Goal: Task Accomplishment & Management: Manage account settings

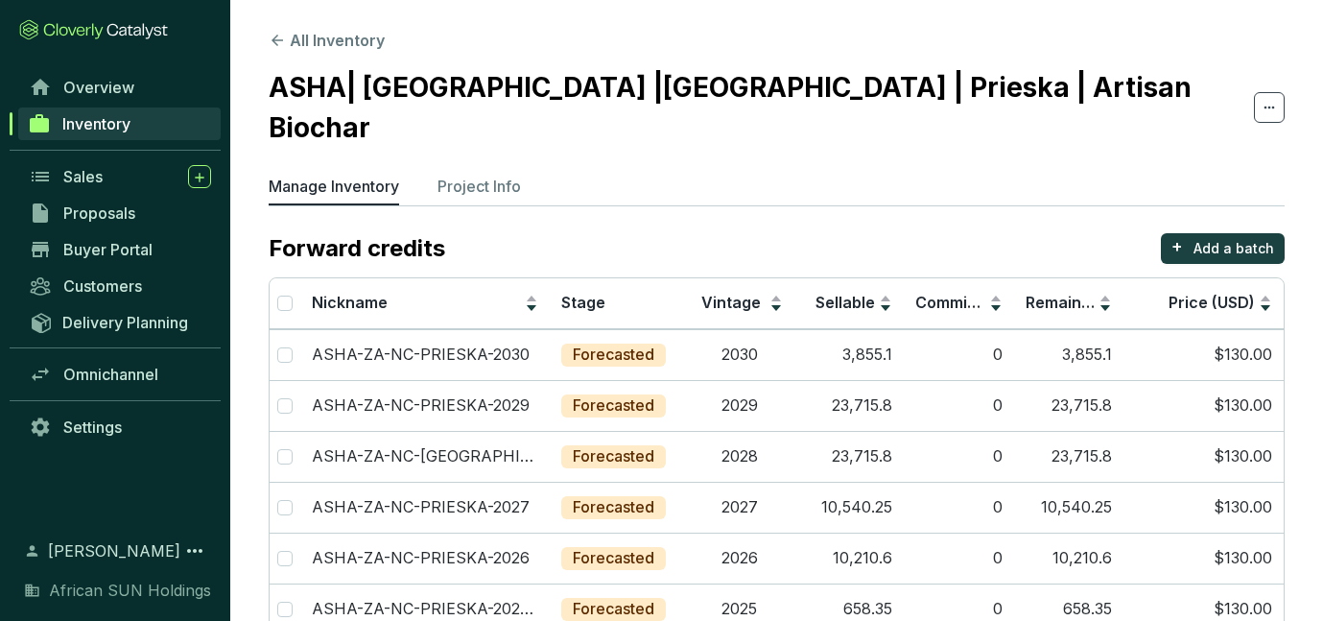
click at [509, 175] on p "Project Info" at bounding box center [478, 186] width 83 height 23
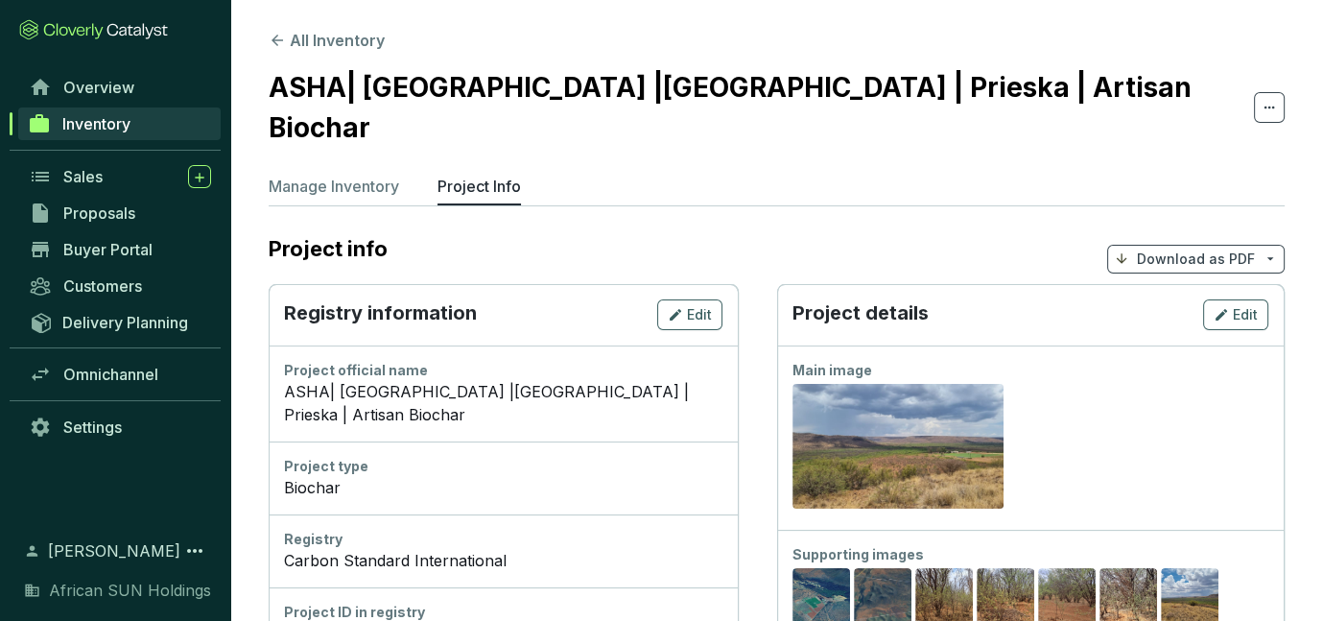
click at [498, 175] on p "Project Info" at bounding box center [478, 186] width 83 height 23
click at [296, 38] on button "All Inventory" at bounding box center [327, 40] width 116 height 23
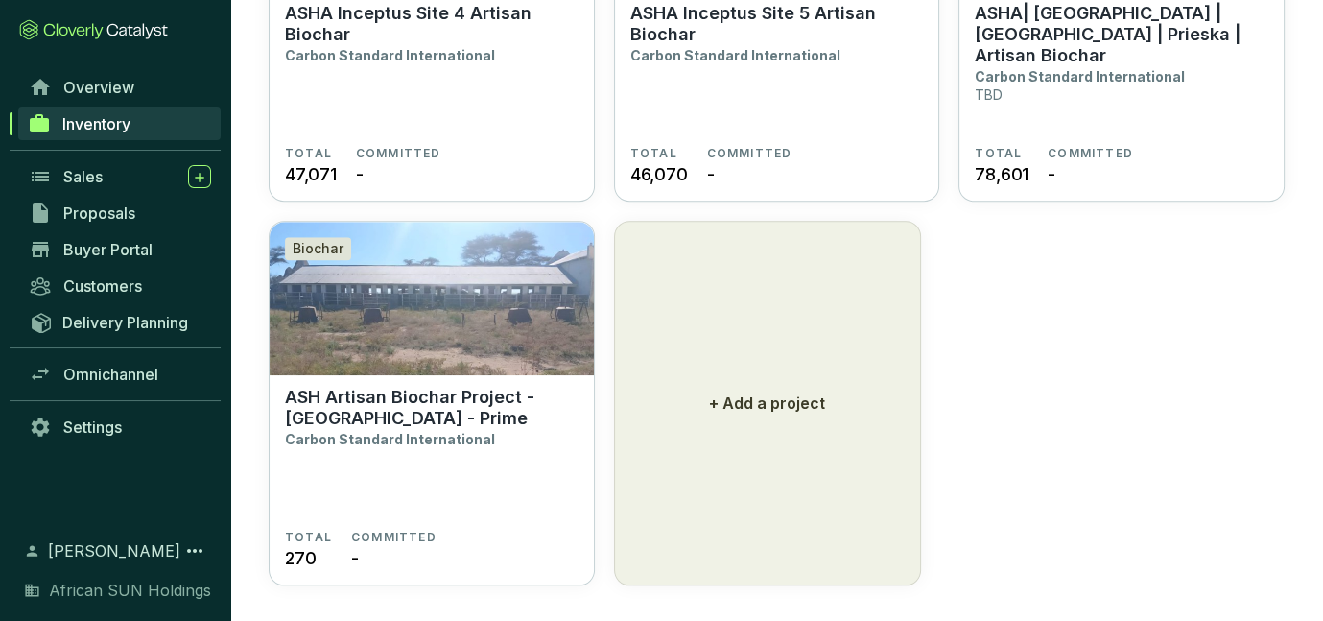
scroll to position [1884, 0]
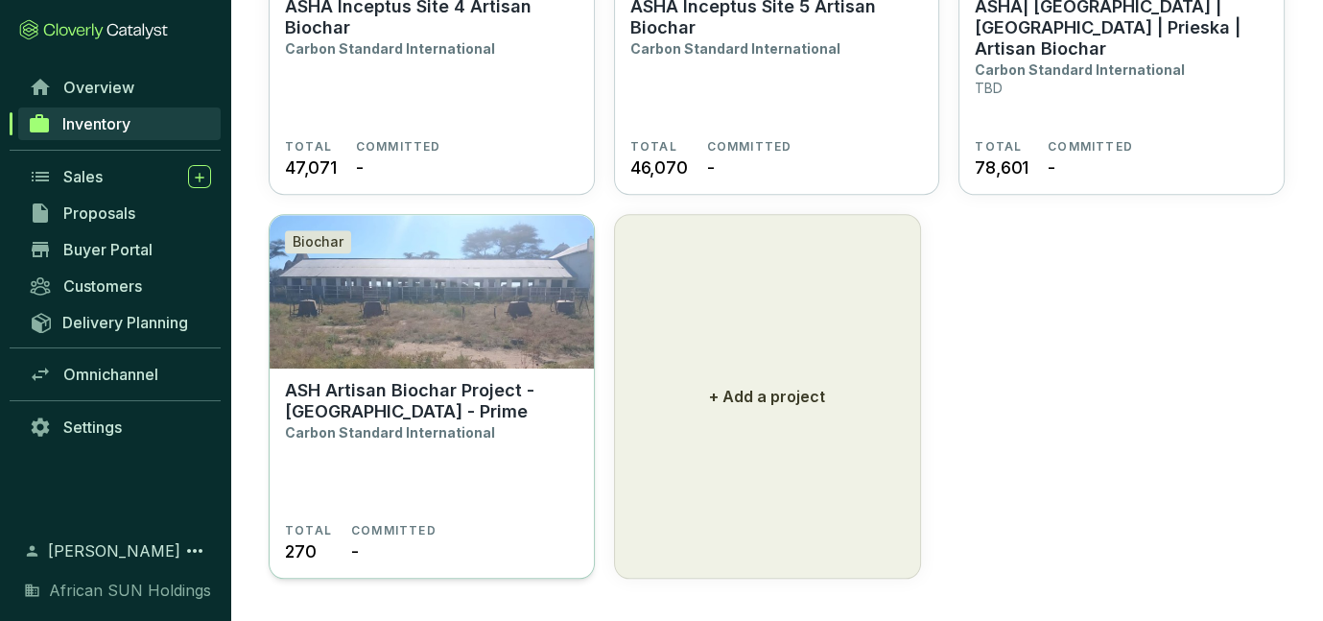
click at [391, 400] on p "ASH Artisan Biochar Project - [GEOGRAPHIC_DATA] - Prime" at bounding box center [432, 401] width 294 height 42
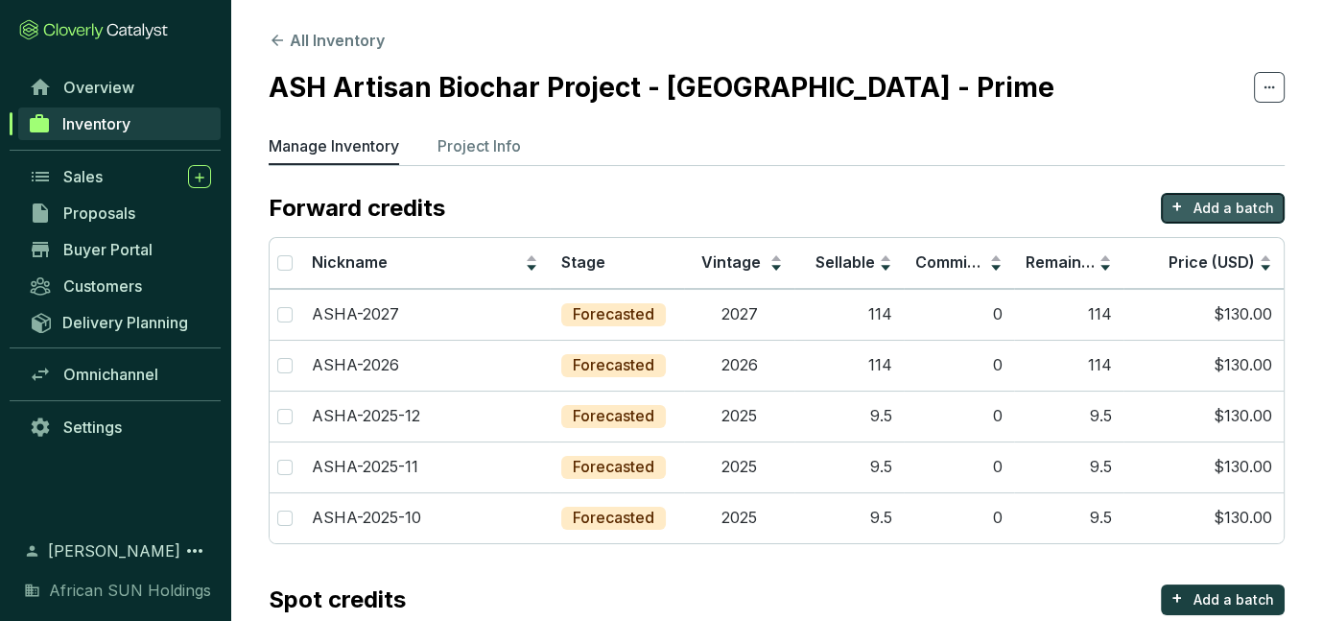
click at [1254, 207] on p "Add a batch" at bounding box center [1233, 208] width 81 height 19
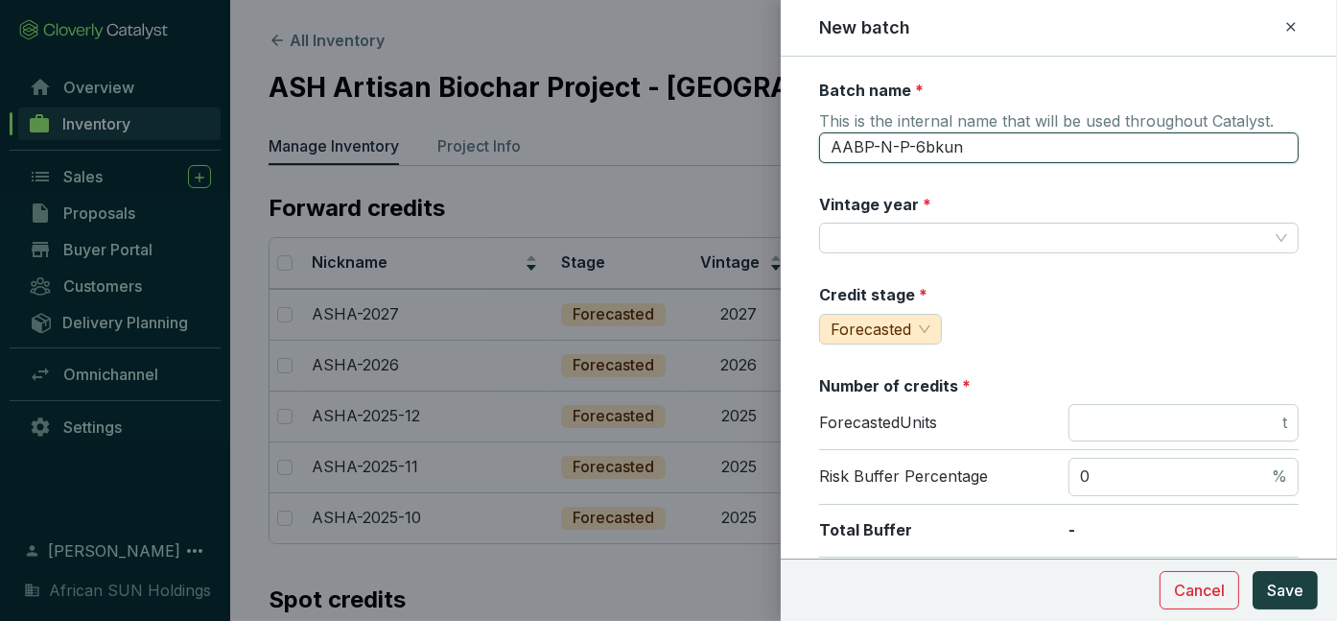
drag, startPoint x: 979, startPoint y: 146, endPoint x: 799, endPoint y: 138, distance: 179.6
type input "ASHA-NA-PRIME-2028"
click at [873, 234] on input "Vintage year *" at bounding box center [1049, 238] width 437 height 29
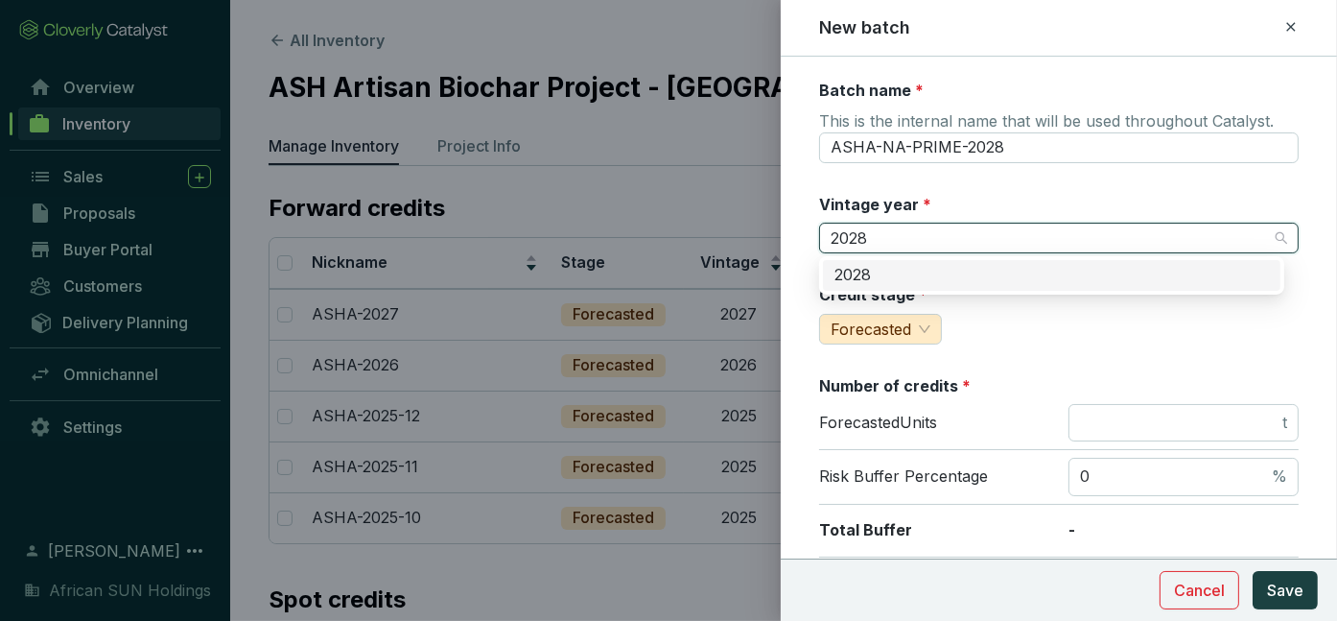
type input "2028"
click at [1159, 211] on div "Vintage year *" at bounding box center [1059, 224] width 480 height 60
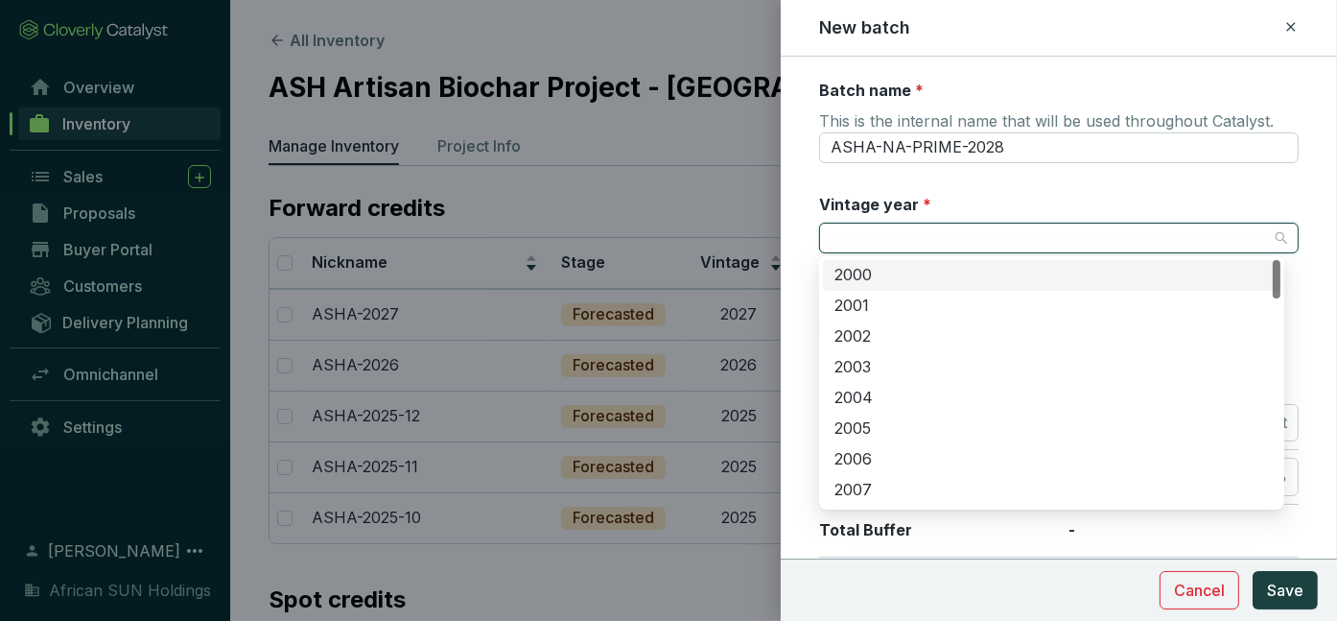
click at [999, 241] on input "Vintage year *" at bounding box center [1049, 238] width 437 height 29
type input "2028"
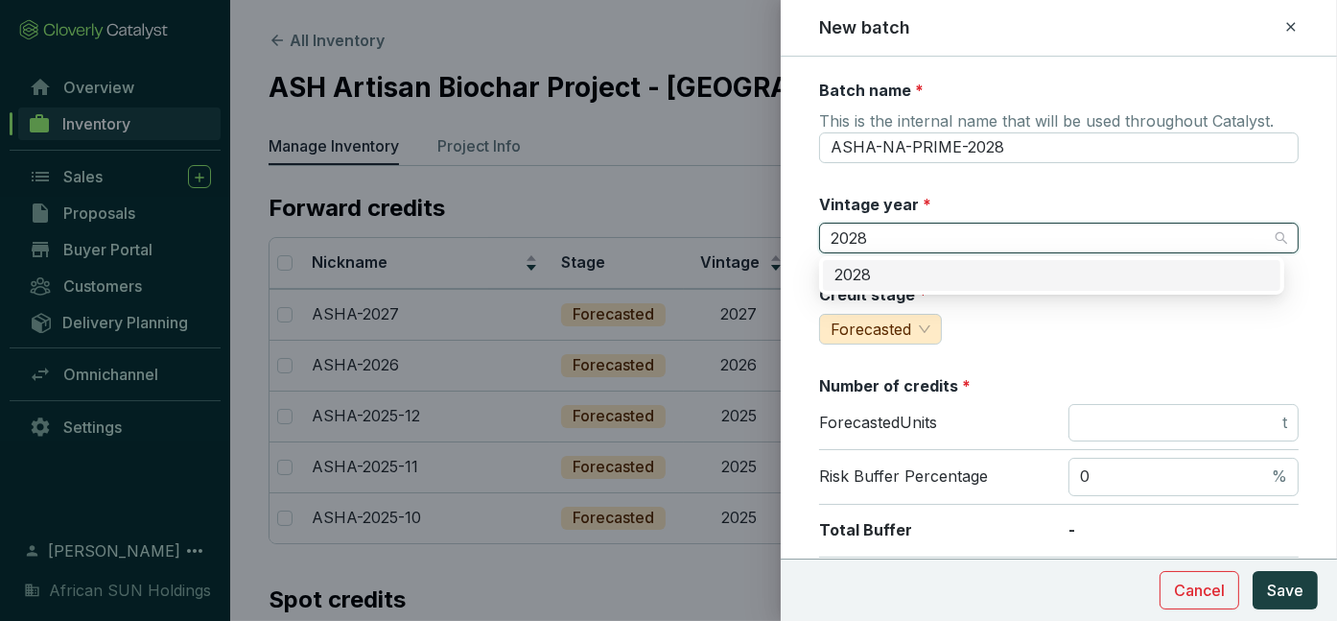
click at [934, 278] on div "2028" at bounding box center [1052, 275] width 435 height 21
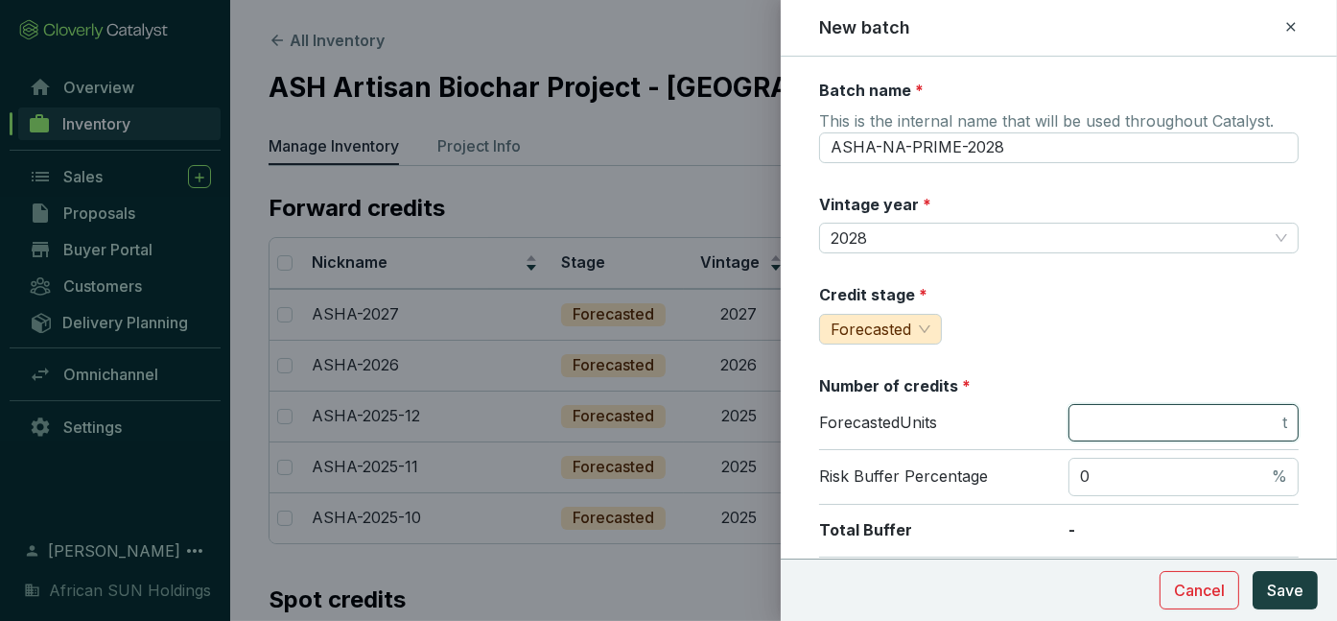
click at [1111, 418] on input "number" at bounding box center [1179, 423] width 199 height 21
type input "100"
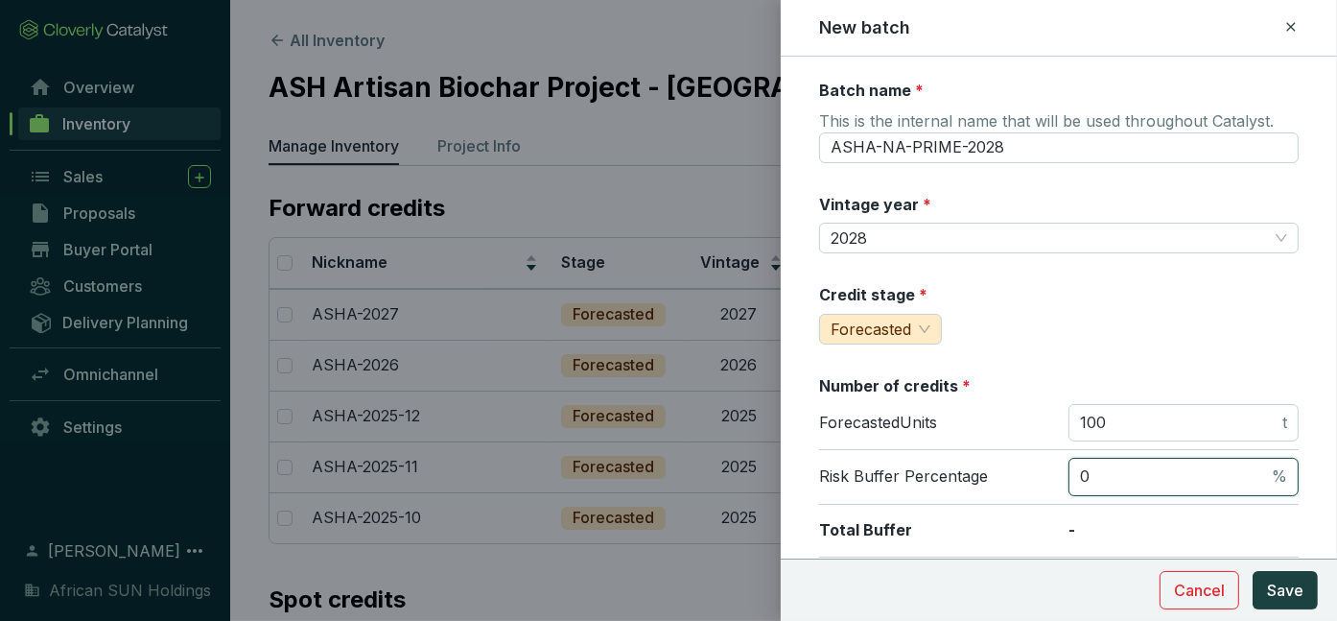
click at [1087, 473] on input "0" at bounding box center [1174, 476] width 188 height 21
type input "5"
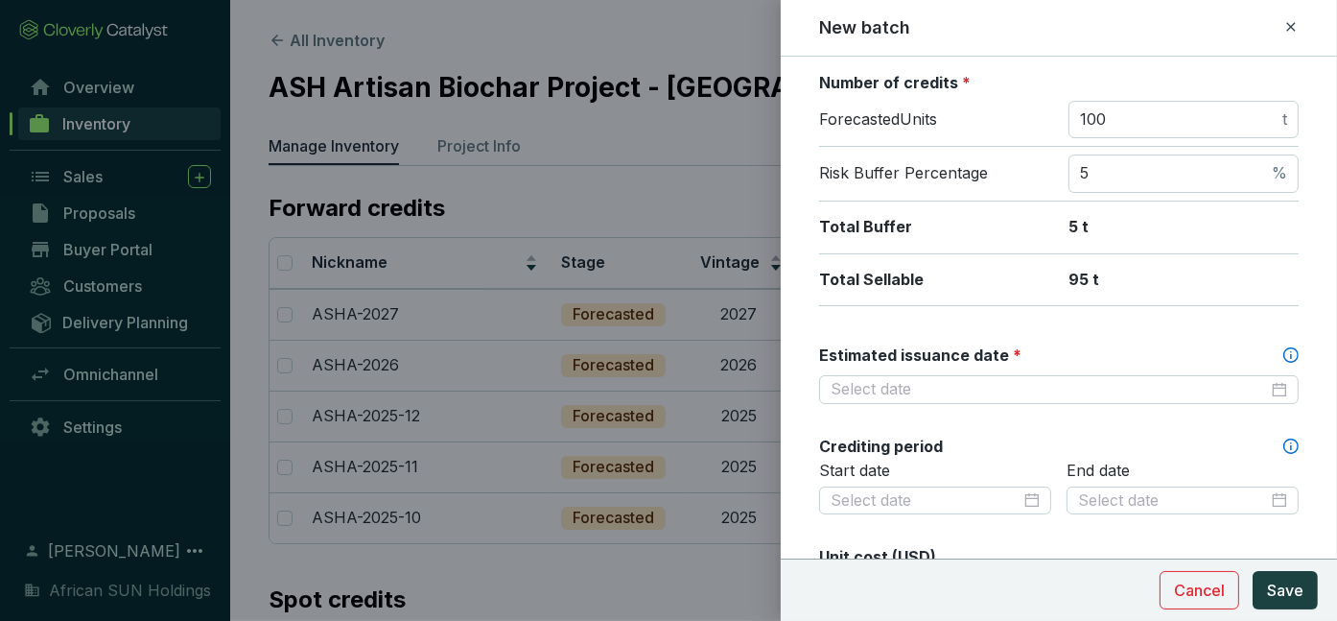
scroll to position [329, 0]
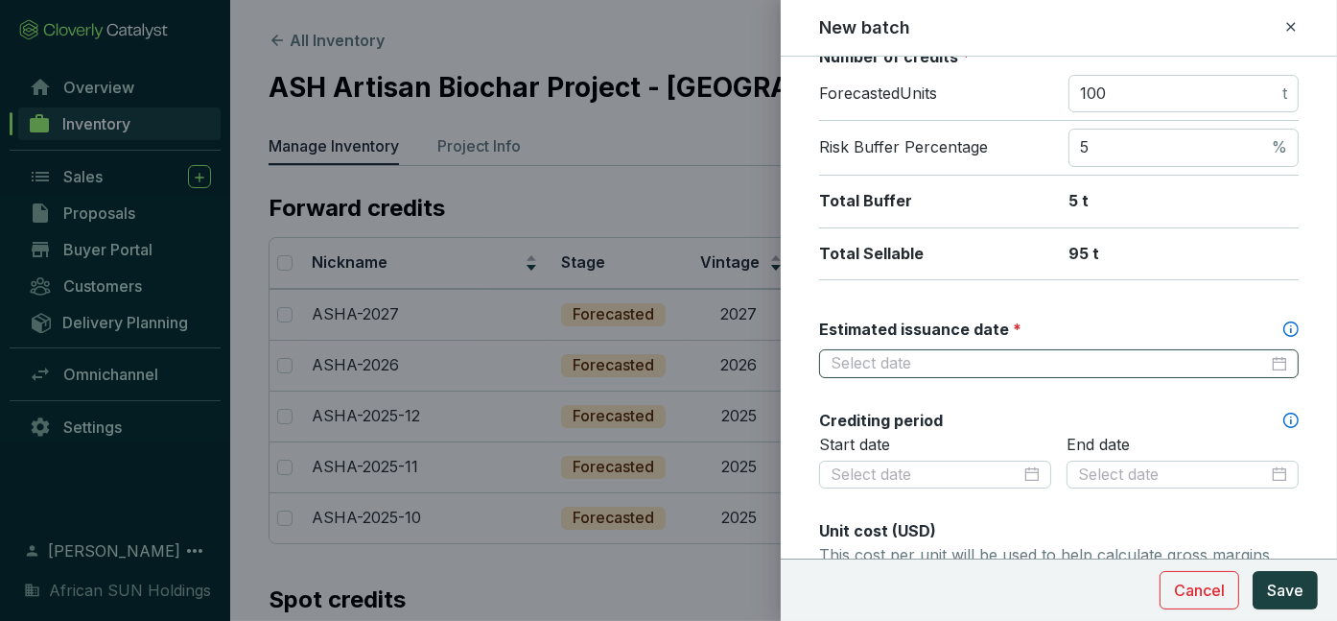
click at [1277, 367] on div at bounding box center [1059, 363] width 480 height 29
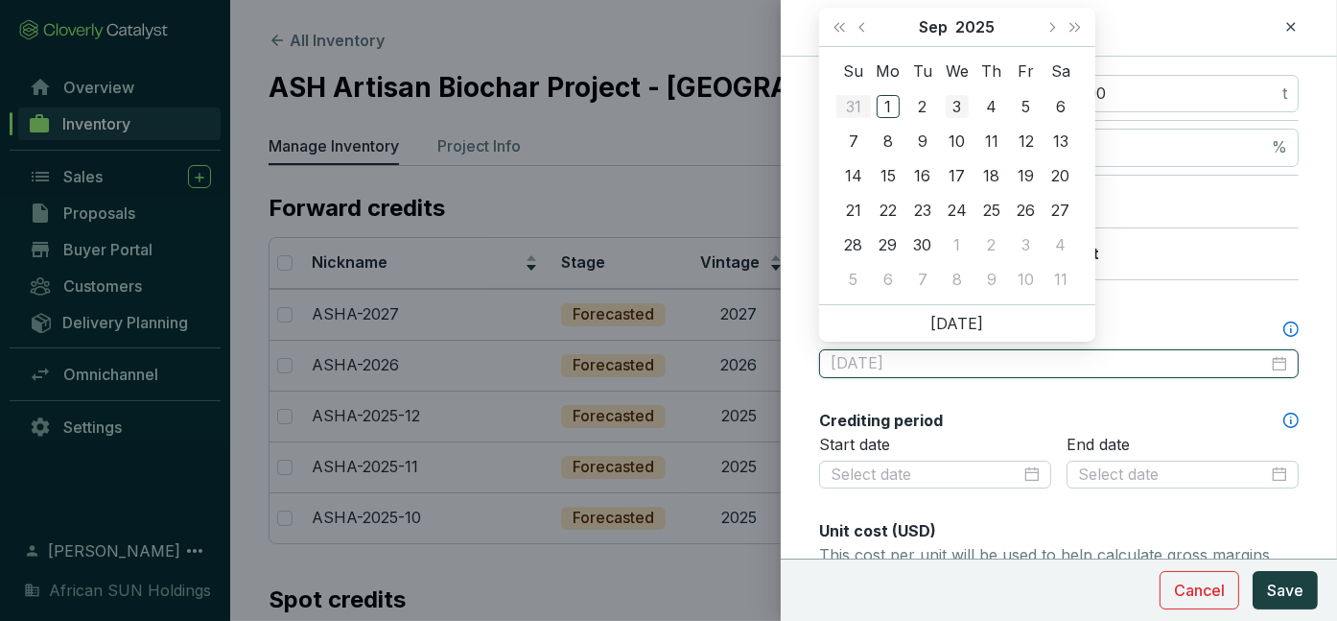
type input "2025-09-03"
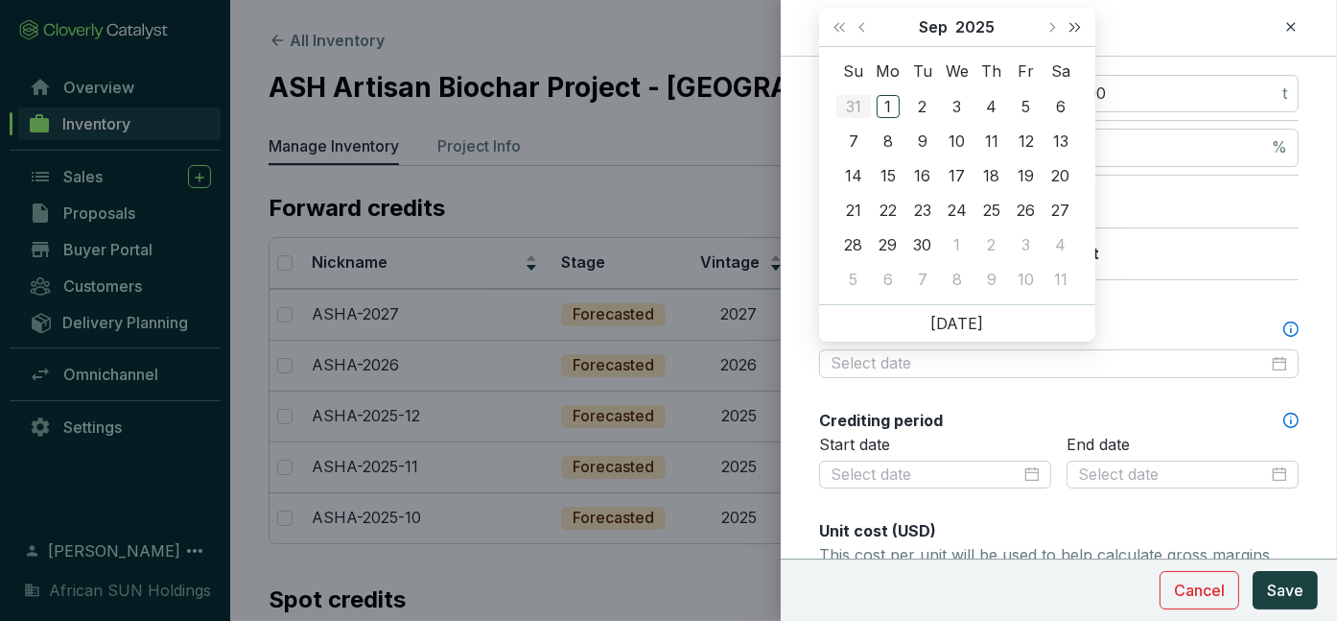
click at [1075, 23] on span "Next year (Control + right)" at bounding box center [1076, 27] width 10 height 10
click at [1073, 30] on span "Next year (Control + right)" at bounding box center [1076, 27] width 10 height 10
click at [1043, 23] on button "Next month (PageDown)" at bounding box center [1051, 27] width 25 height 38
click at [1050, 29] on span "Next month (PageDown)" at bounding box center [1052, 27] width 10 height 10
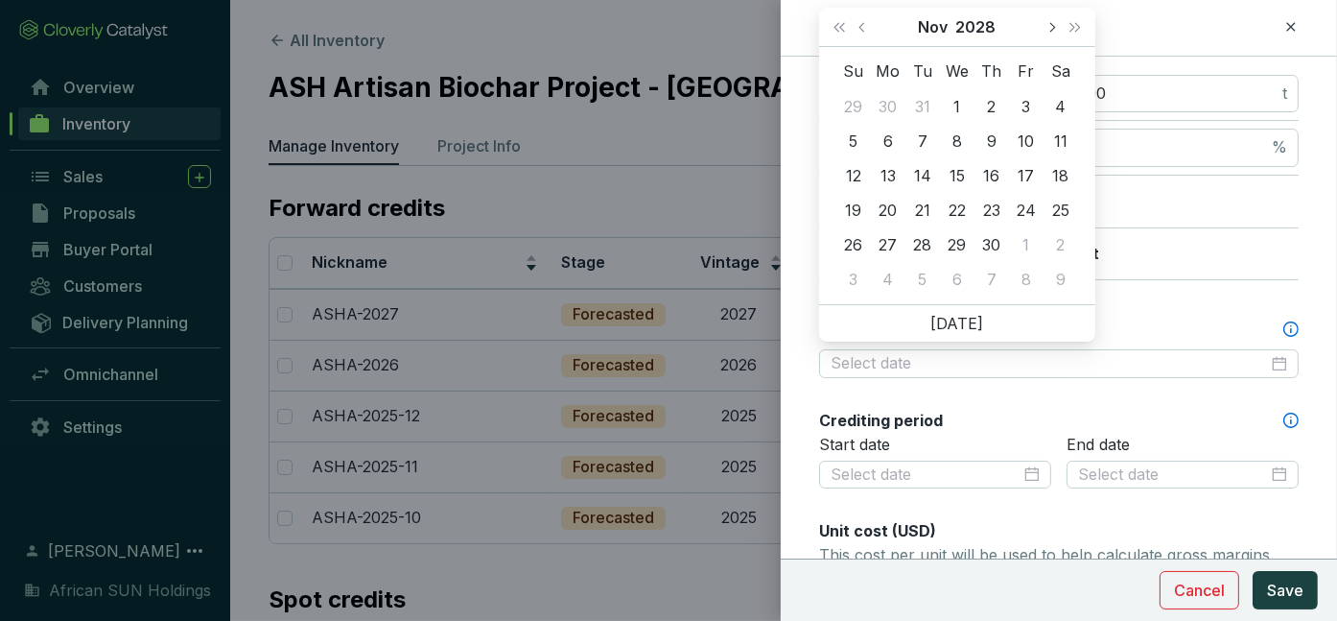
click at [1050, 29] on span "Next month (PageDown)" at bounding box center [1052, 27] width 10 height 10
type input "2028-12-31"
click at [854, 281] on div "31" at bounding box center [853, 279] width 23 height 23
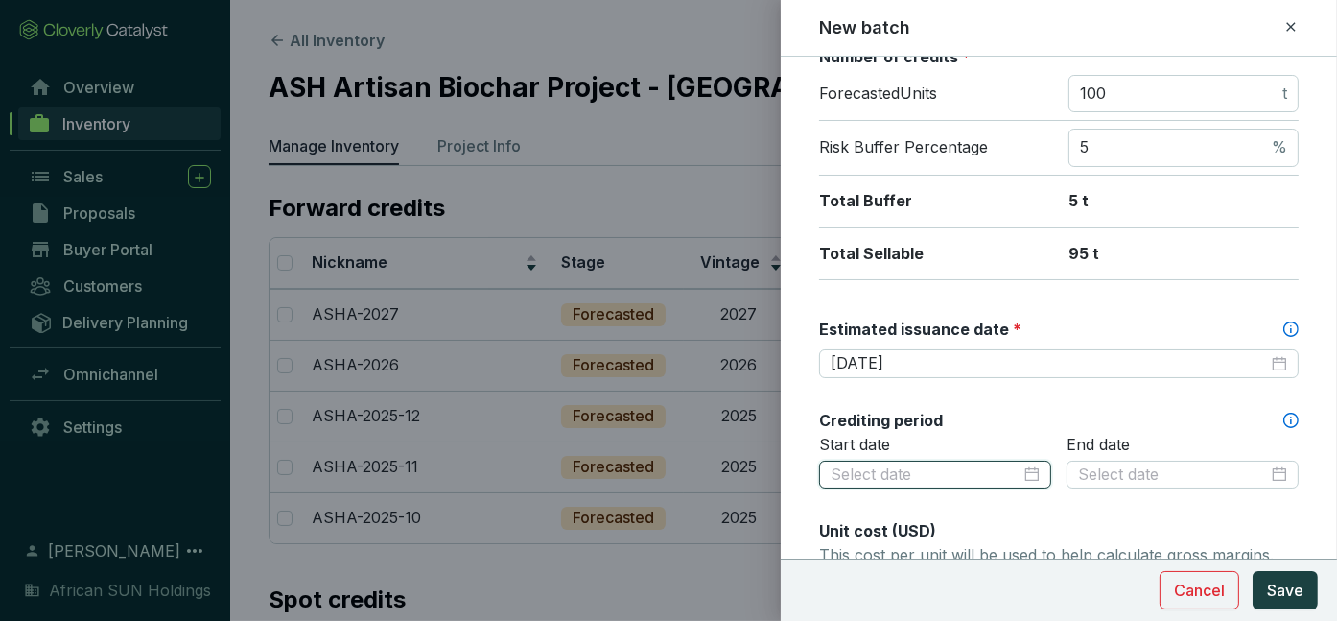
click at [921, 464] on input at bounding box center [926, 474] width 190 height 21
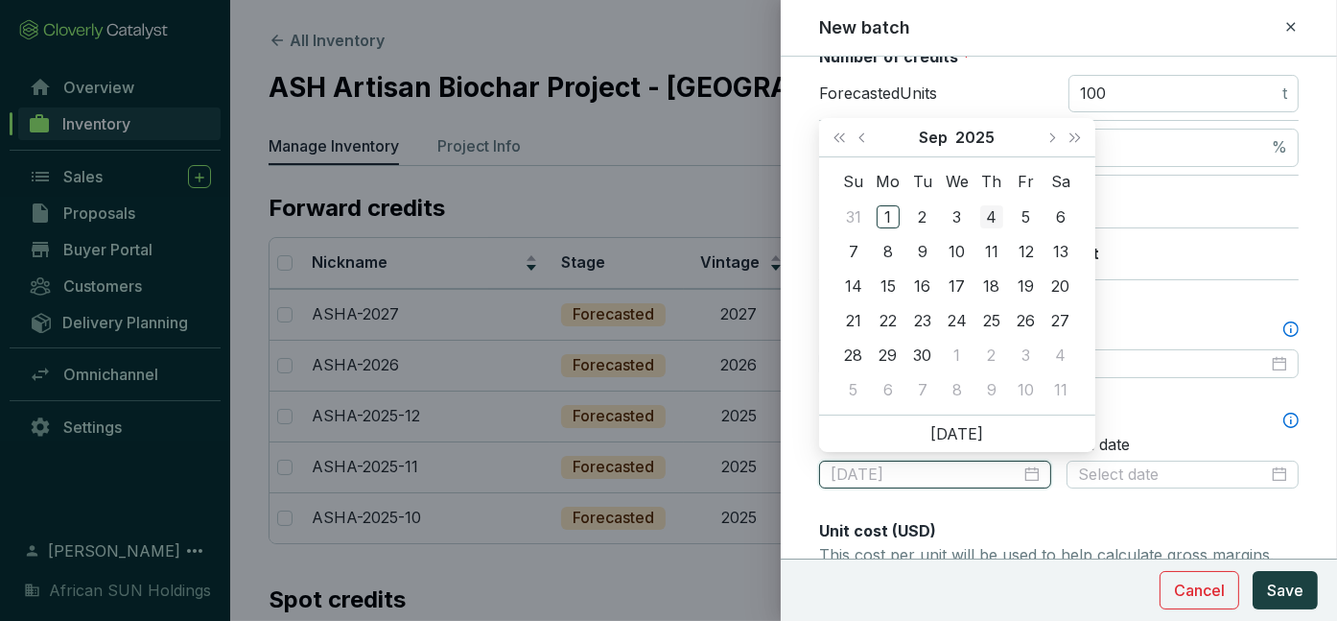
type input "2025-09-04"
click at [1050, 134] on span "Next month (PageDown)" at bounding box center [1052, 137] width 10 height 10
type input "2025-12-01"
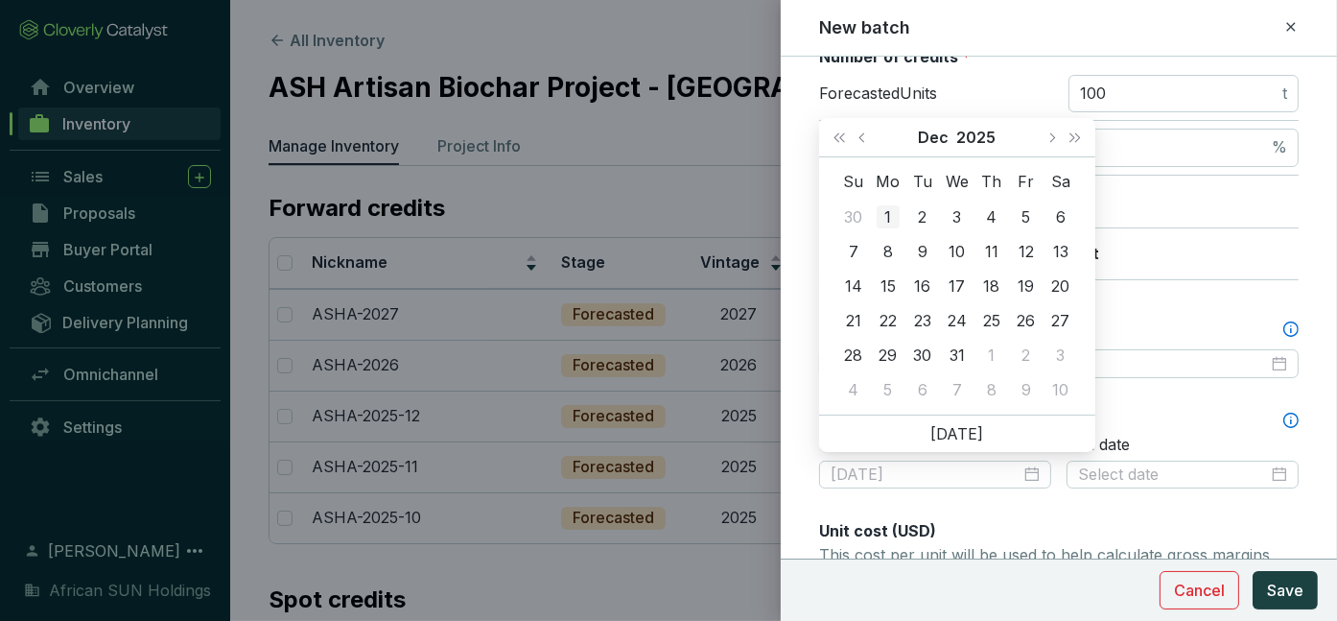
click at [884, 214] on div "1" at bounding box center [888, 216] width 23 height 23
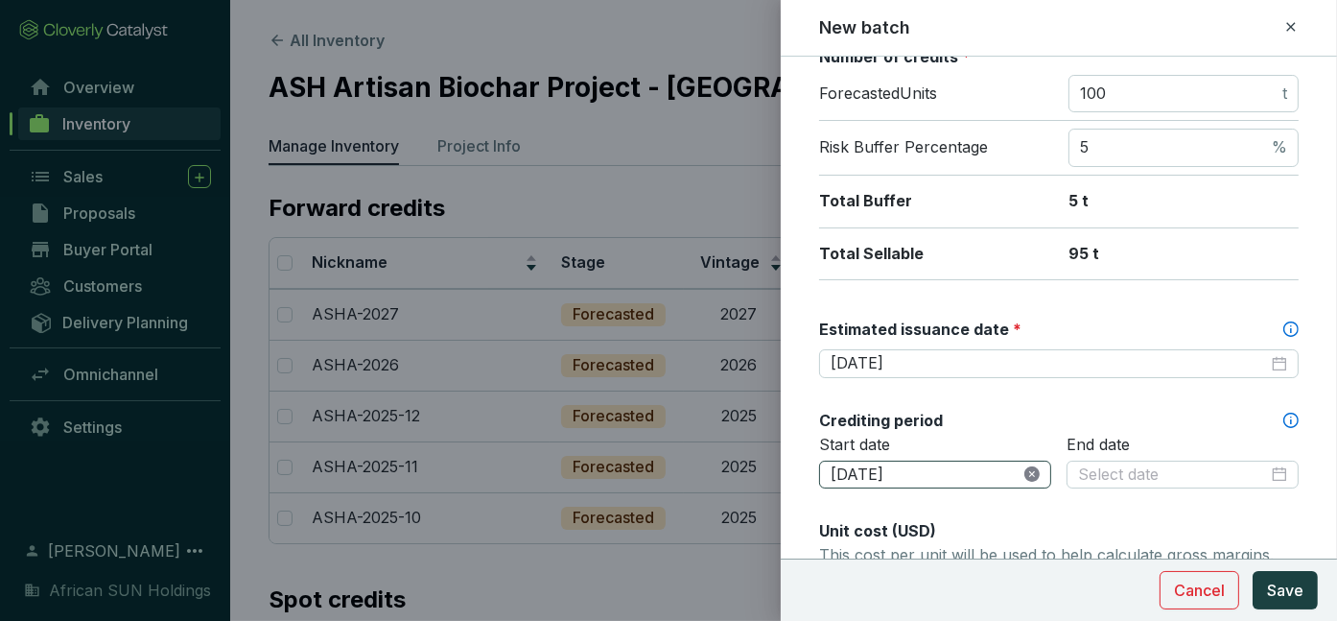
click at [1025, 468] on icon "close-circle" at bounding box center [1032, 473] width 15 height 15
click at [1033, 460] on div at bounding box center [935, 474] width 232 height 29
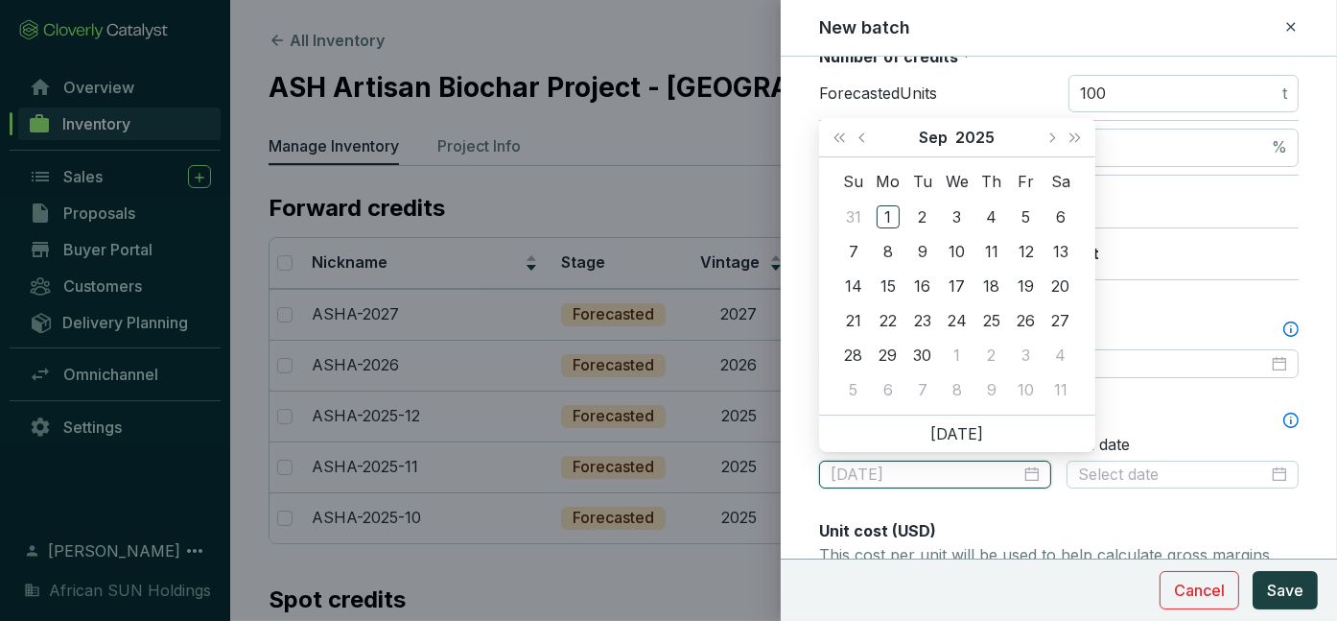
type input "2025-09-06"
click at [1079, 138] on button "Next year (Control + right)" at bounding box center [1075, 137] width 25 height 38
click at [1051, 129] on button "Next month (PageDown)" at bounding box center [1051, 137] width 25 height 38
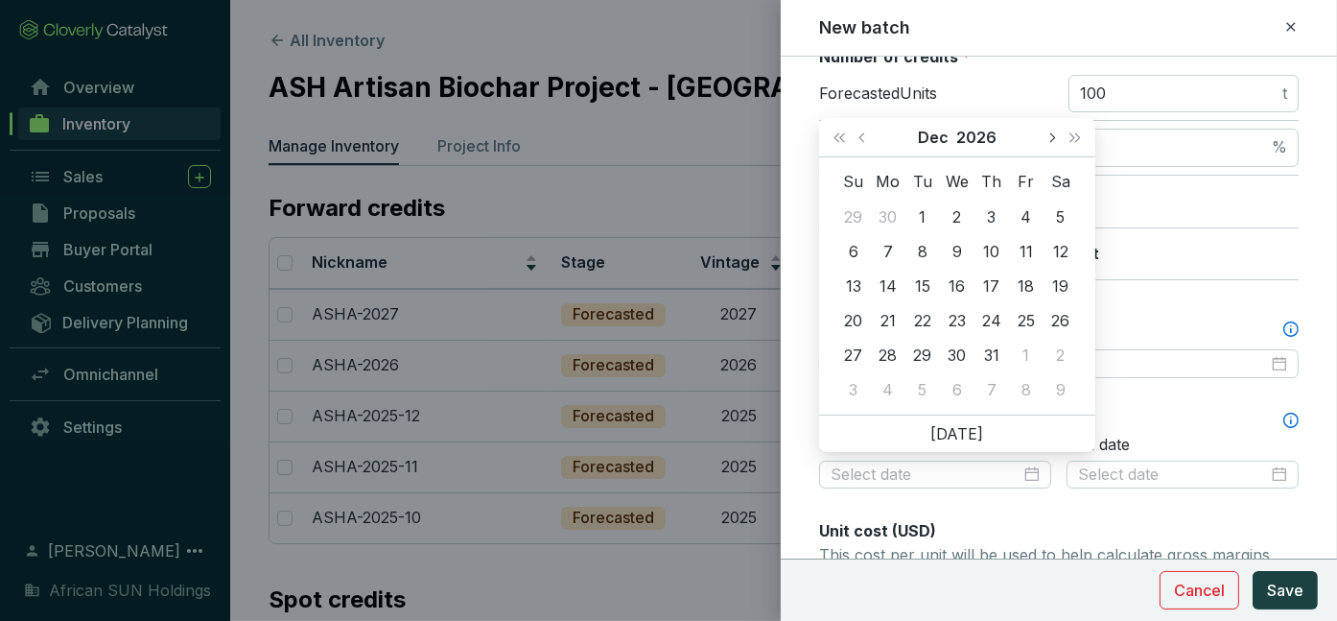
click at [1051, 129] on button "Next month (PageDown)" at bounding box center [1051, 137] width 25 height 38
click at [1082, 134] on button "Next year (Control + right)" at bounding box center [1075, 137] width 25 height 38
click at [862, 135] on span "Previous month (PageUp)" at bounding box center [864, 137] width 10 height 10
type input "2028-01-01"
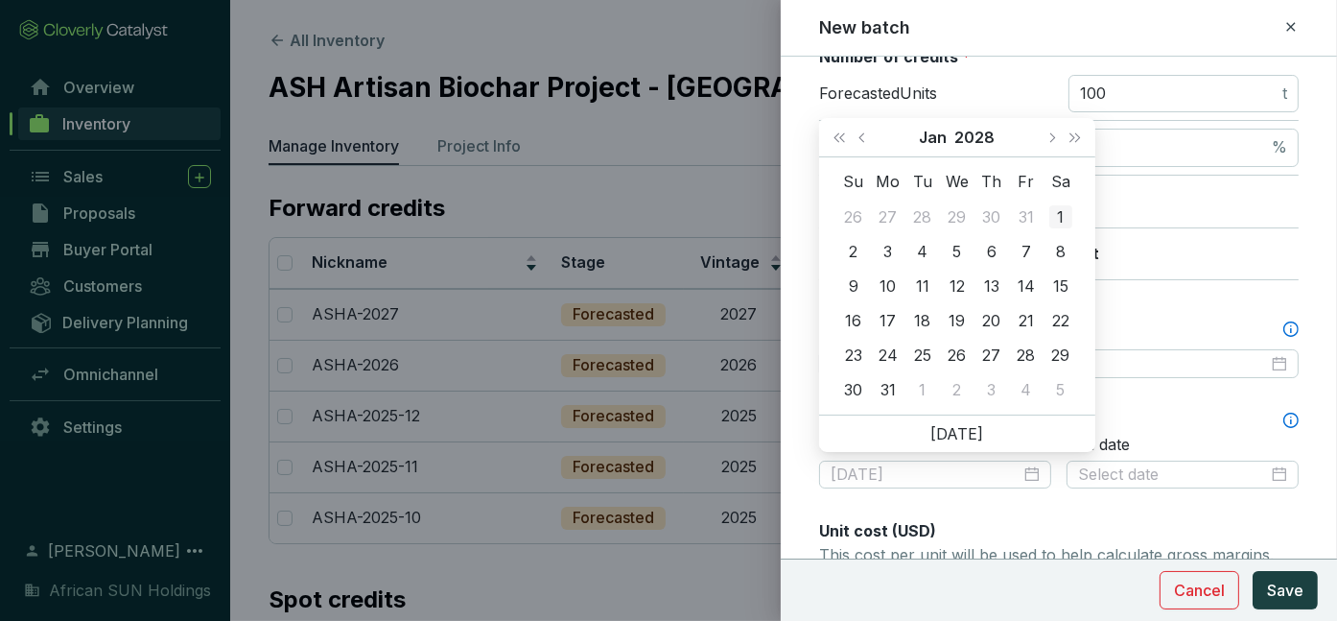
click at [1063, 216] on div "1" at bounding box center [1061, 216] width 23 height 23
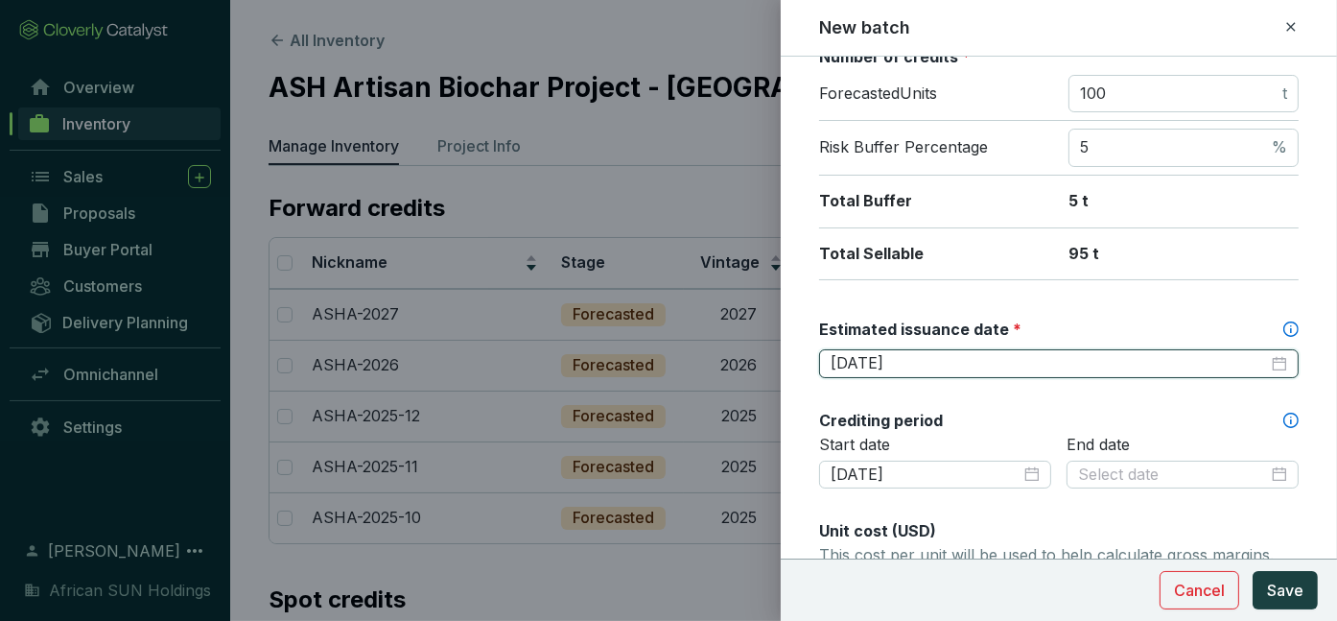
drag, startPoint x: 928, startPoint y: 357, endPoint x: 779, endPoint y: 324, distance: 152.2
click at [779, 324] on div "New batch Batch name * This is the internal name that will be used throughout C…" at bounding box center [668, 310] width 1337 height 621
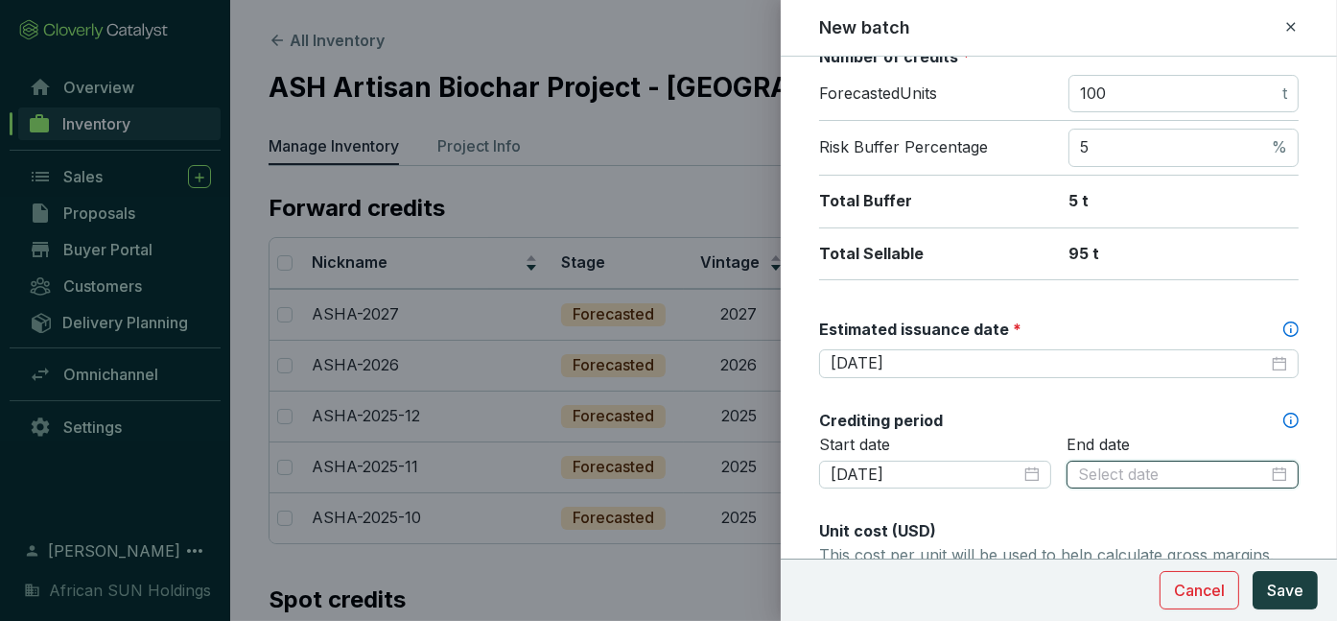
click at [1155, 470] on input at bounding box center [1173, 474] width 190 height 21
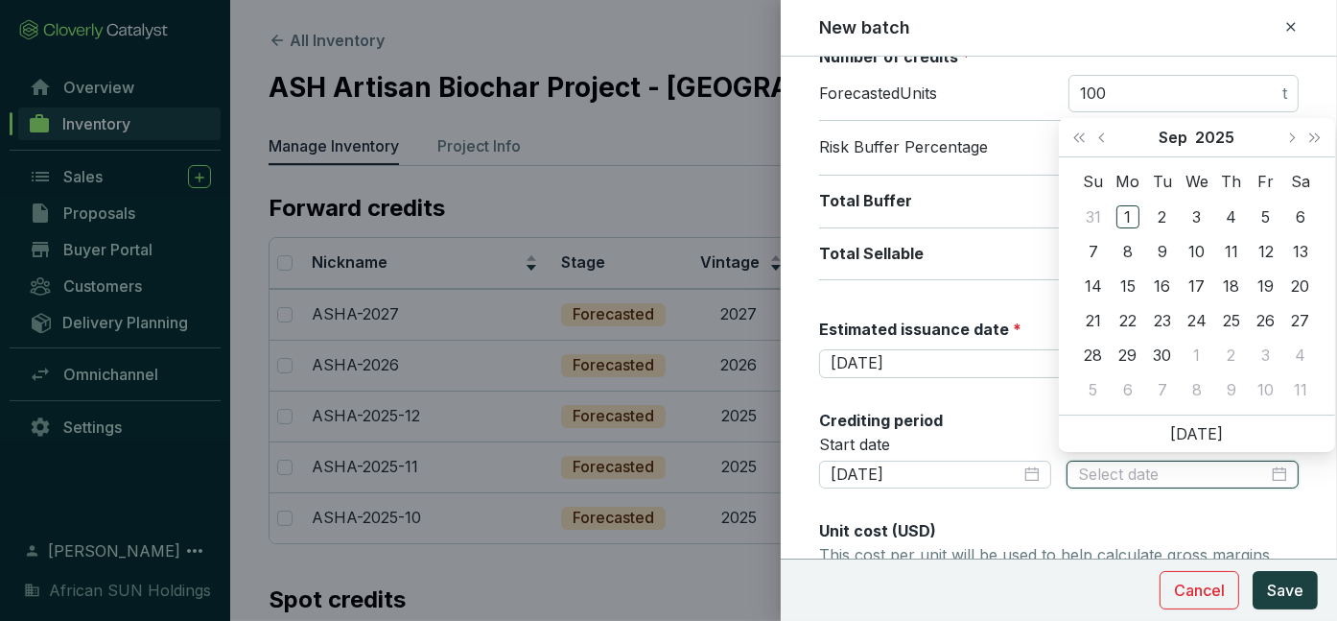
paste input "2028-12-31"
type input "2028-12-31"
click at [1251, 520] on div "Unit cost (USD)" at bounding box center [1059, 530] width 480 height 21
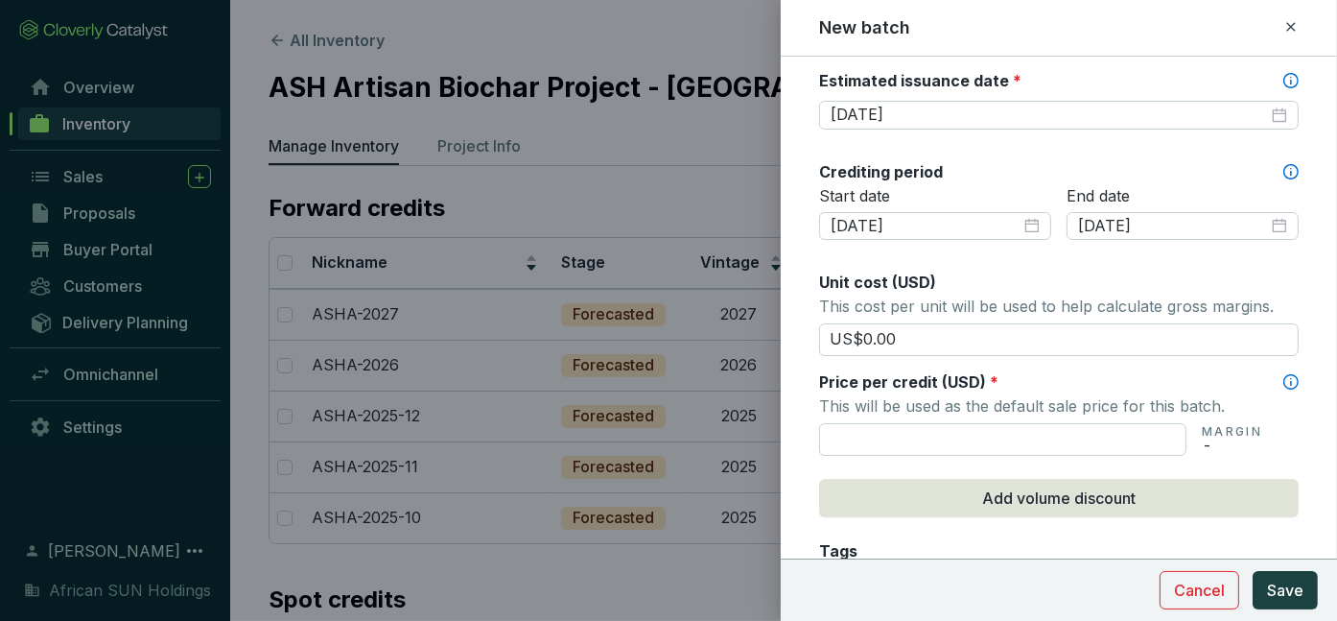
scroll to position [593, 0]
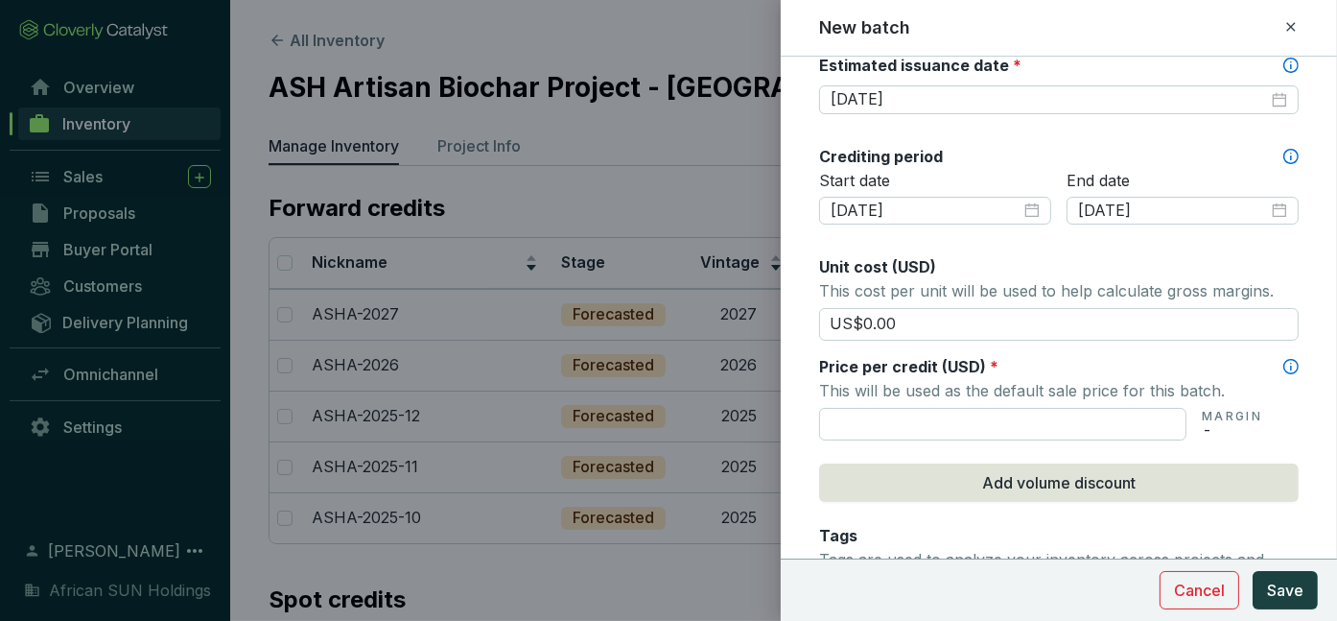
drag, startPoint x: 941, startPoint y: 304, endPoint x: 776, endPoint y: 294, distance: 165.3
click at [776, 294] on div "New batch Batch name * This is the internal name that will be used throughout C…" at bounding box center [668, 310] width 1337 height 621
type input "US$130.00"
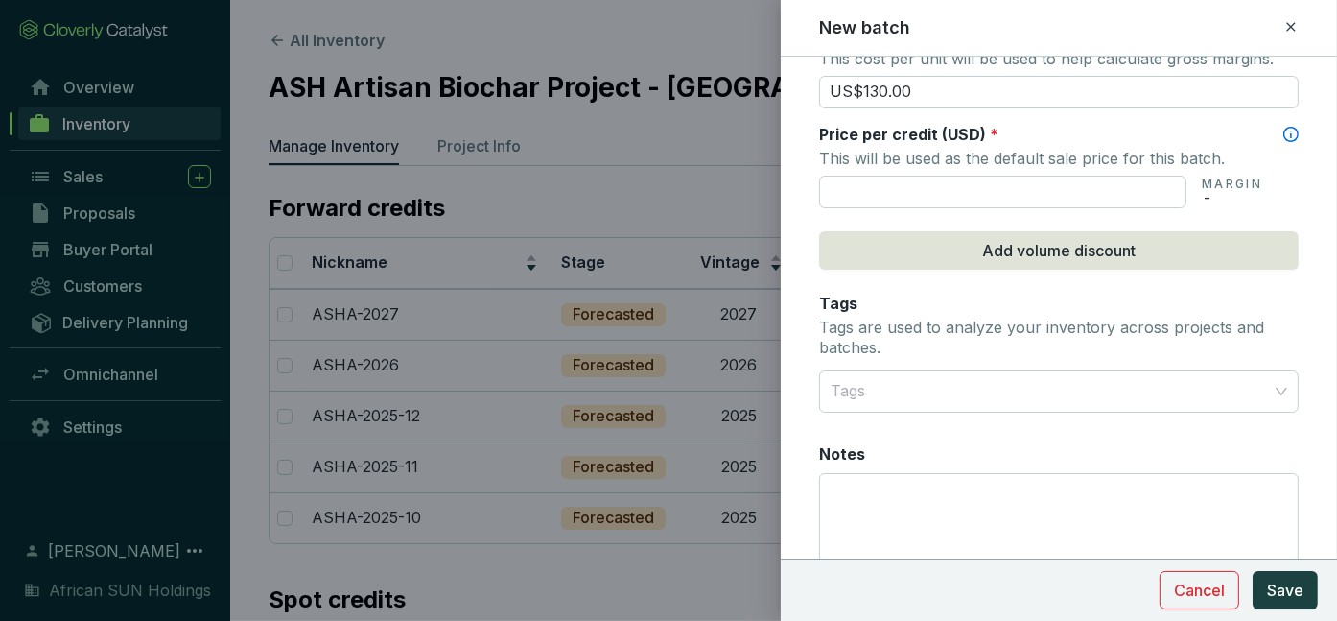
scroll to position [899, 0]
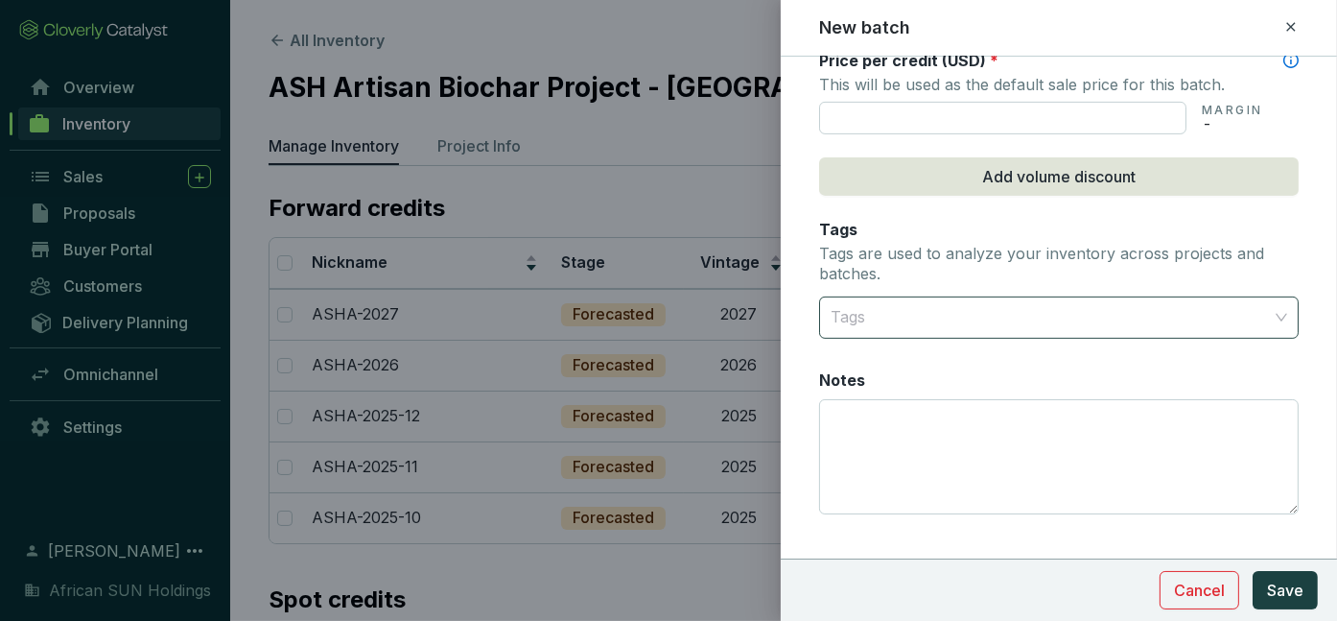
click at [891, 306] on div at bounding box center [1048, 317] width 450 height 38
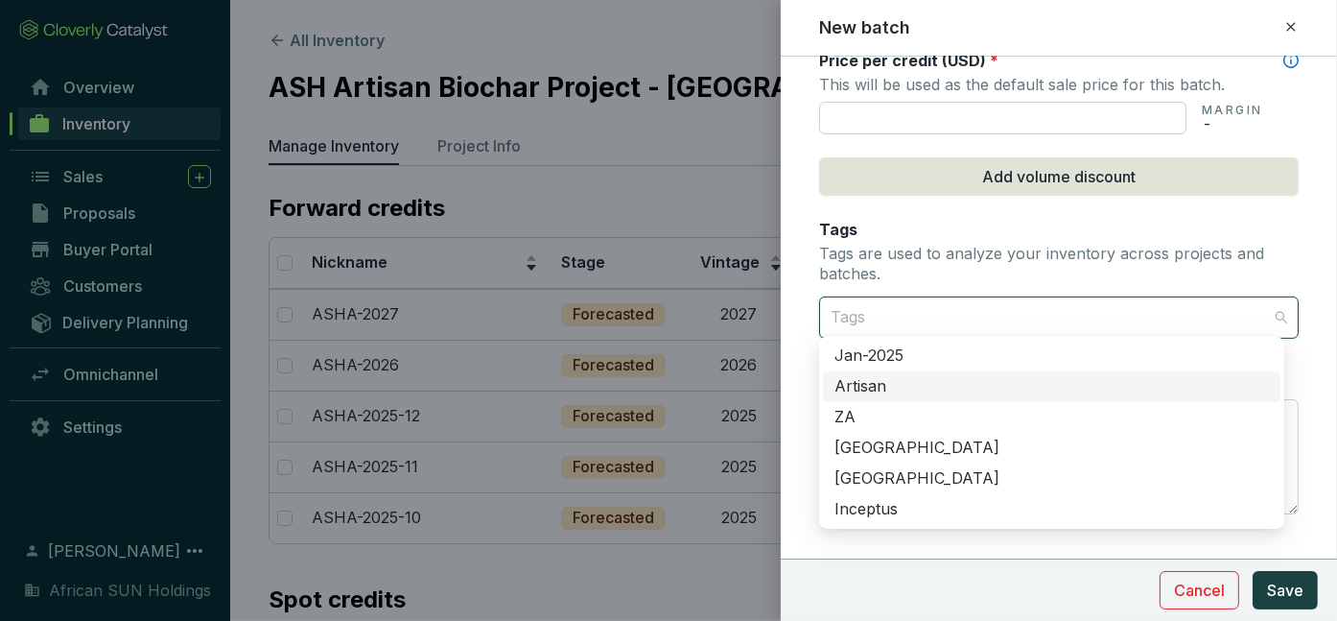
click at [879, 385] on div "Artisan" at bounding box center [1052, 386] width 435 height 21
click at [897, 454] on div "Namibia" at bounding box center [1052, 447] width 435 height 21
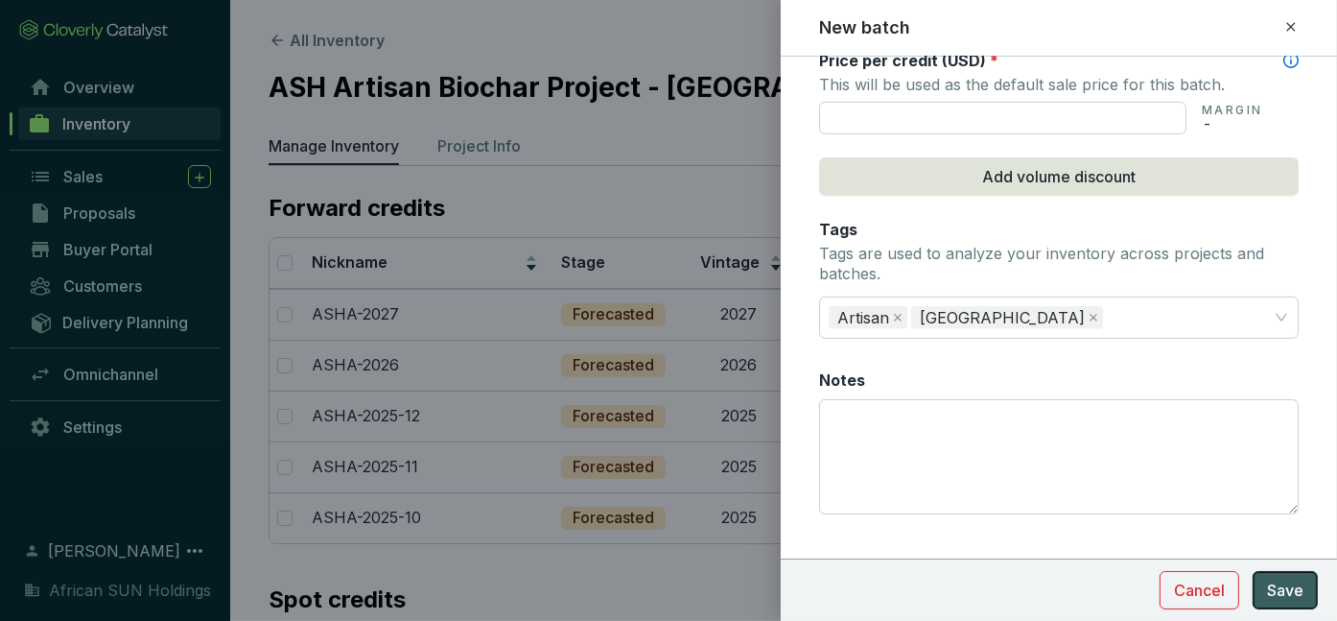
click at [1282, 592] on span "Save" at bounding box center [1285, 589] width 36 height 23
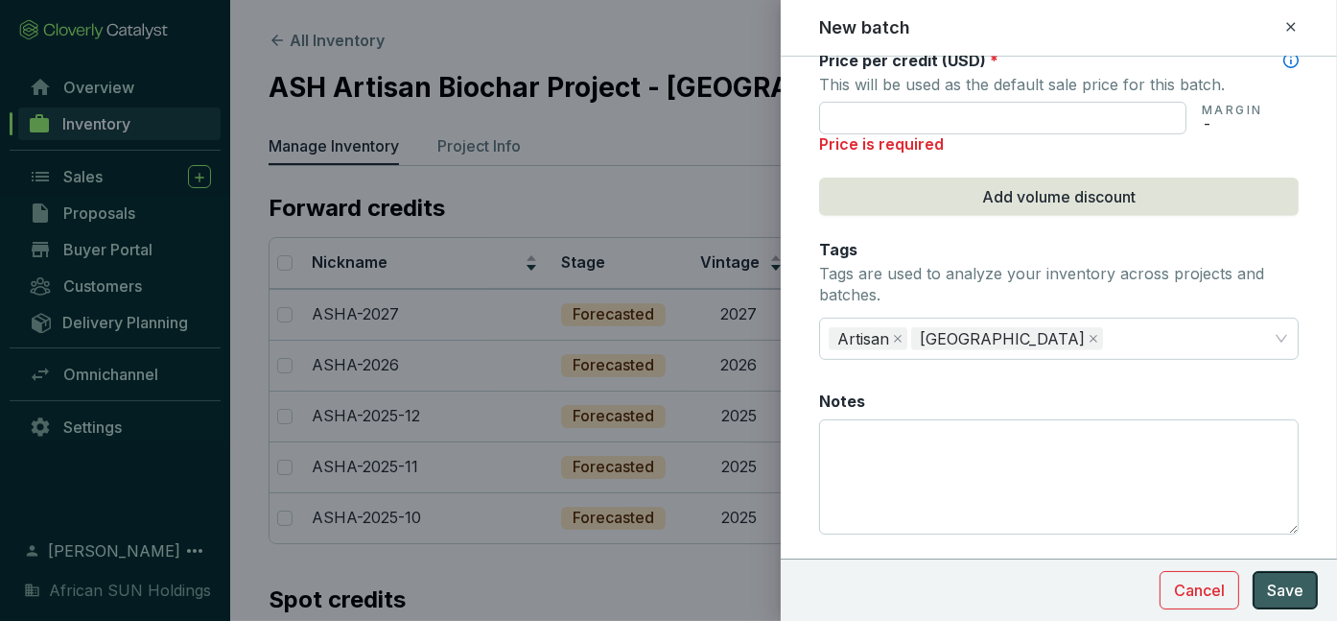
click at [1282, 592] on span "Save" at bounding box center [1285, 589] width 36 height 23
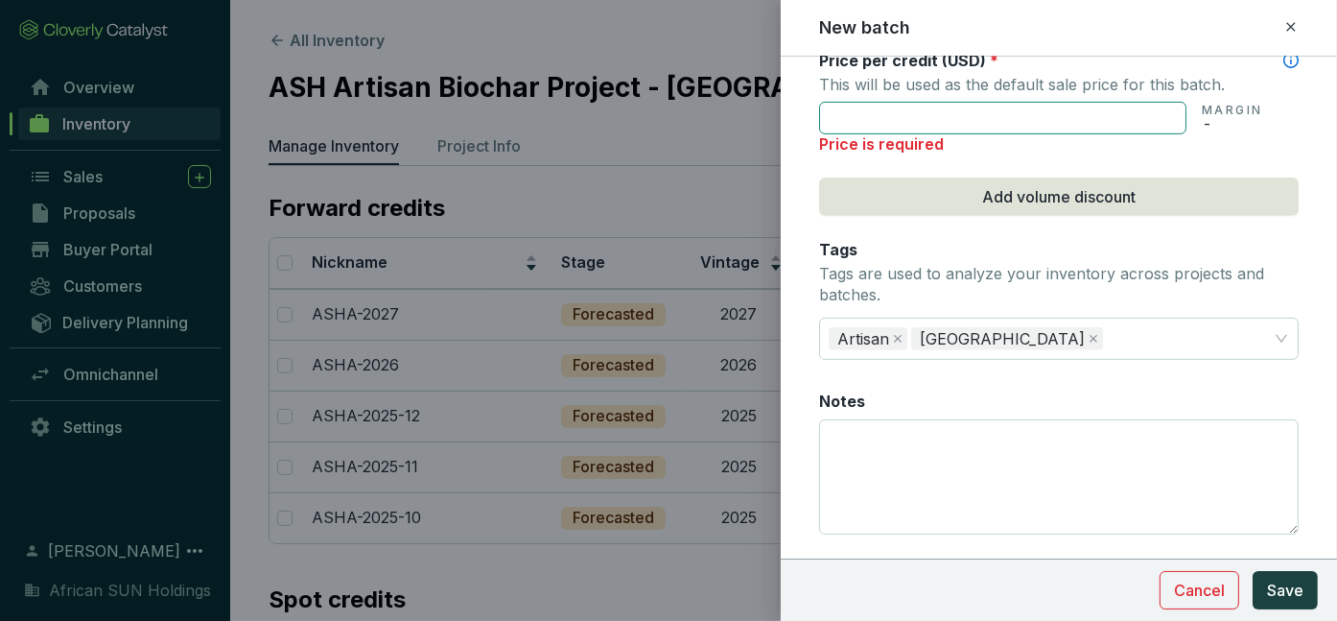
click at [911, 113] on input "text" at bounding box center [1002, 118] width 367 height 33
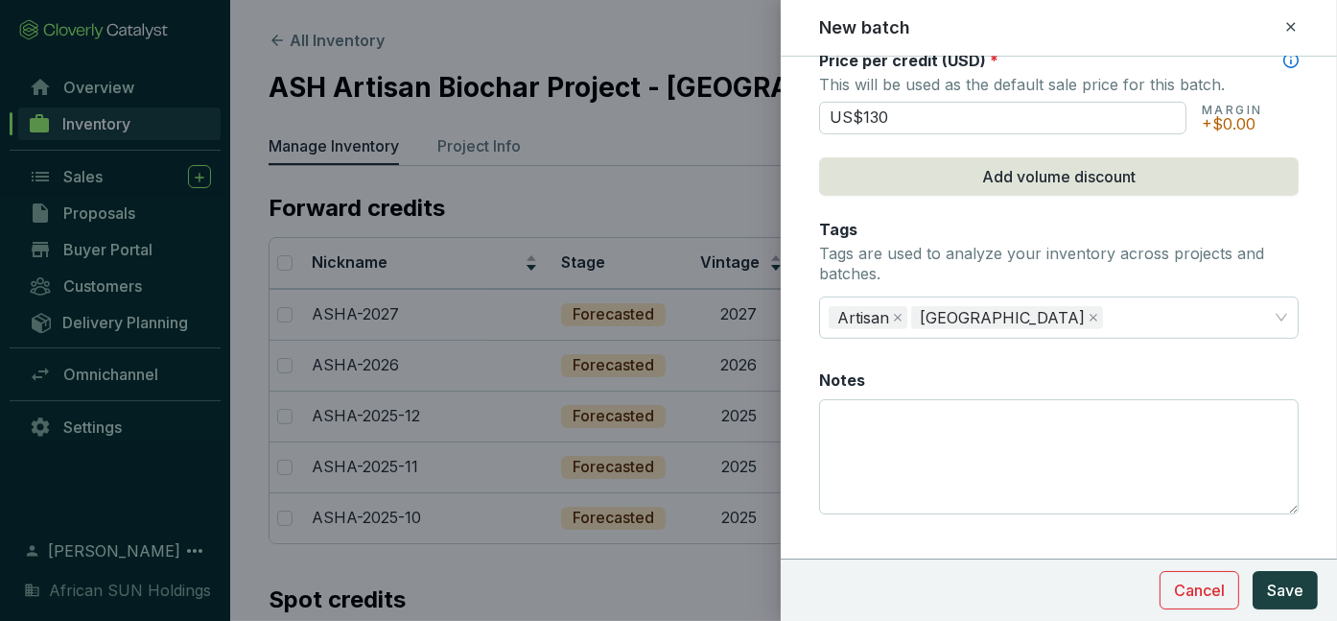
type input "US$130.00"
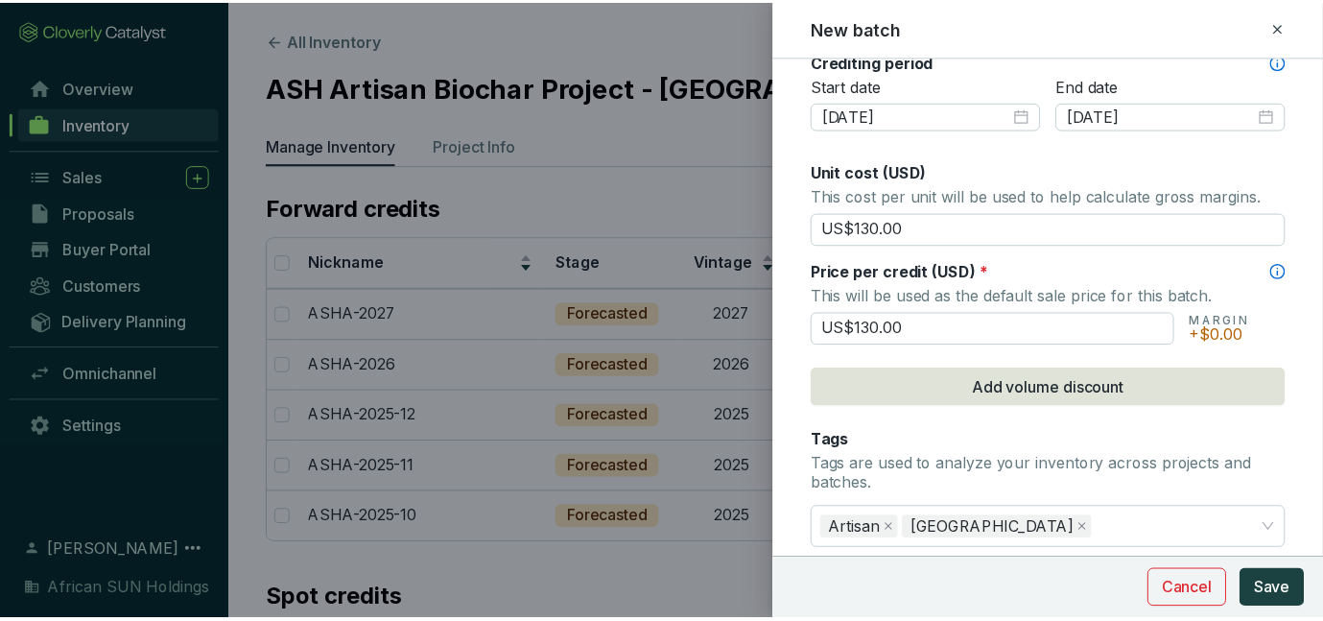
scroll to position [681, 0]
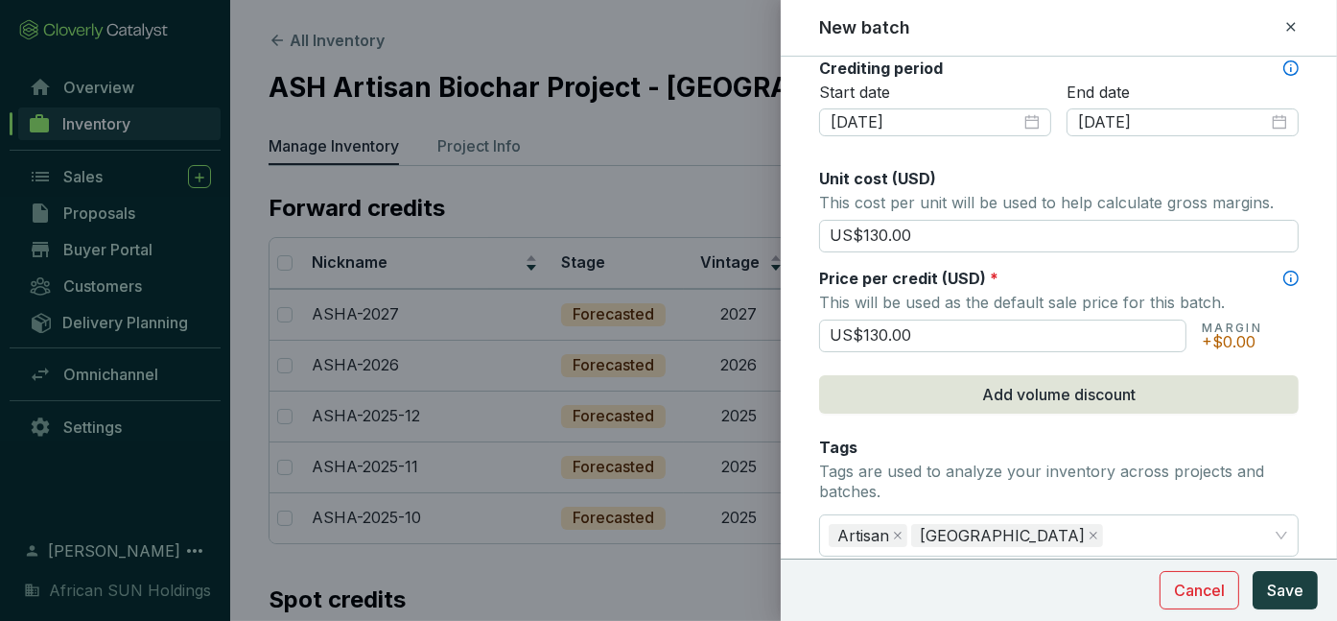
drag, startPoint x: 934, startPoint y: 224, endPoint x: 770, endPoint y: 229, distance: 164.2
click at [770, 229] on div "New batch Batch name * This is the internal name that will be used throughout C…" at bounding box center [668, 310] width 1337 height 621
click at [1279, 590] on span "Save" at bounding box center [1285, 589] width 36 height 23
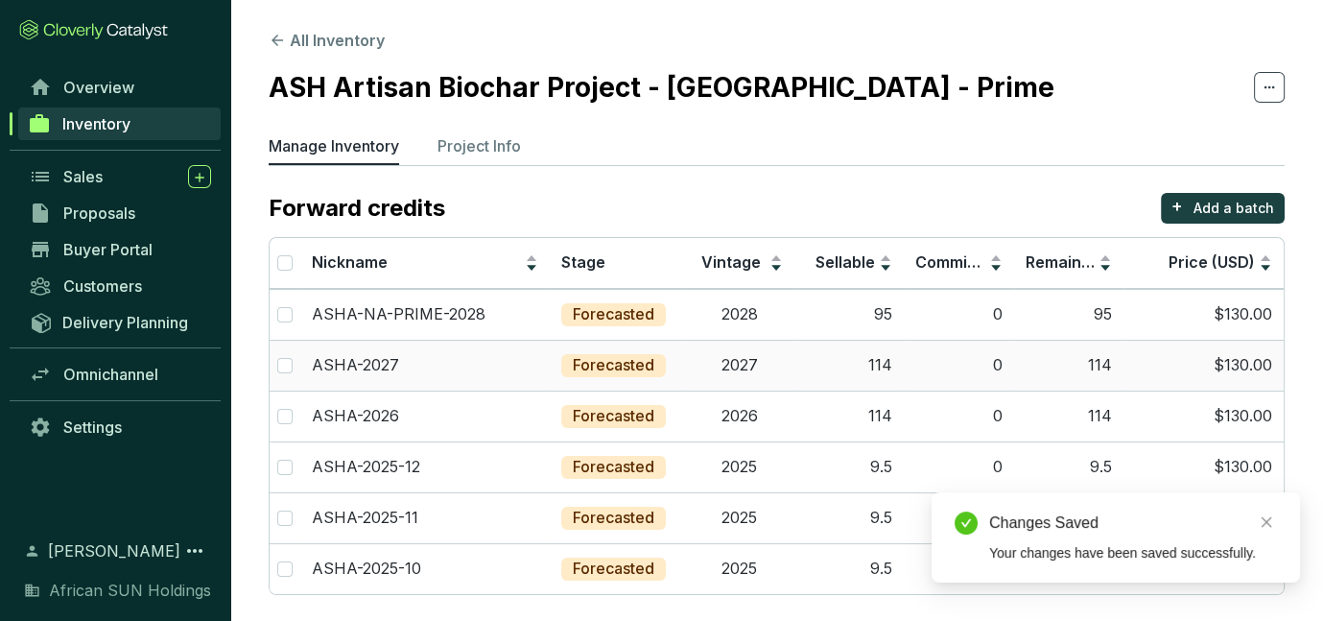
click at [621, 373] on p "Forecasted" at bounding box center [614, 365] width 82 height 21
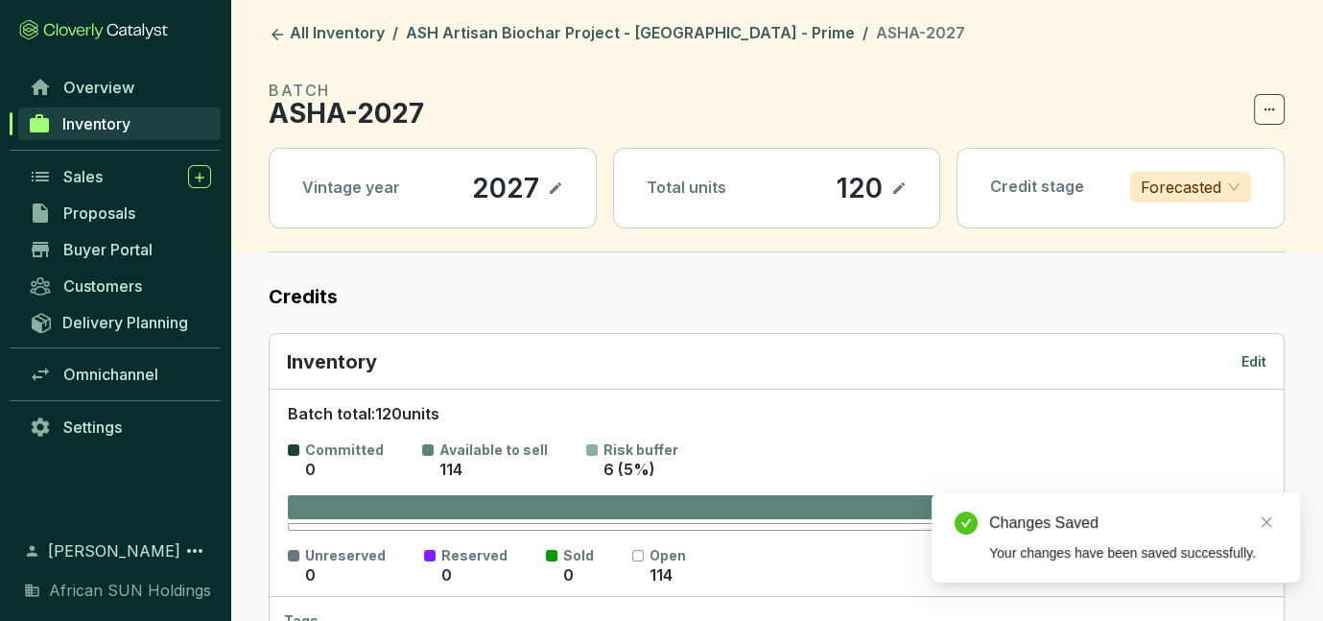
click at [1251, 362] on p "Edit" at bounding box center [1253, 361] width 25 height 19
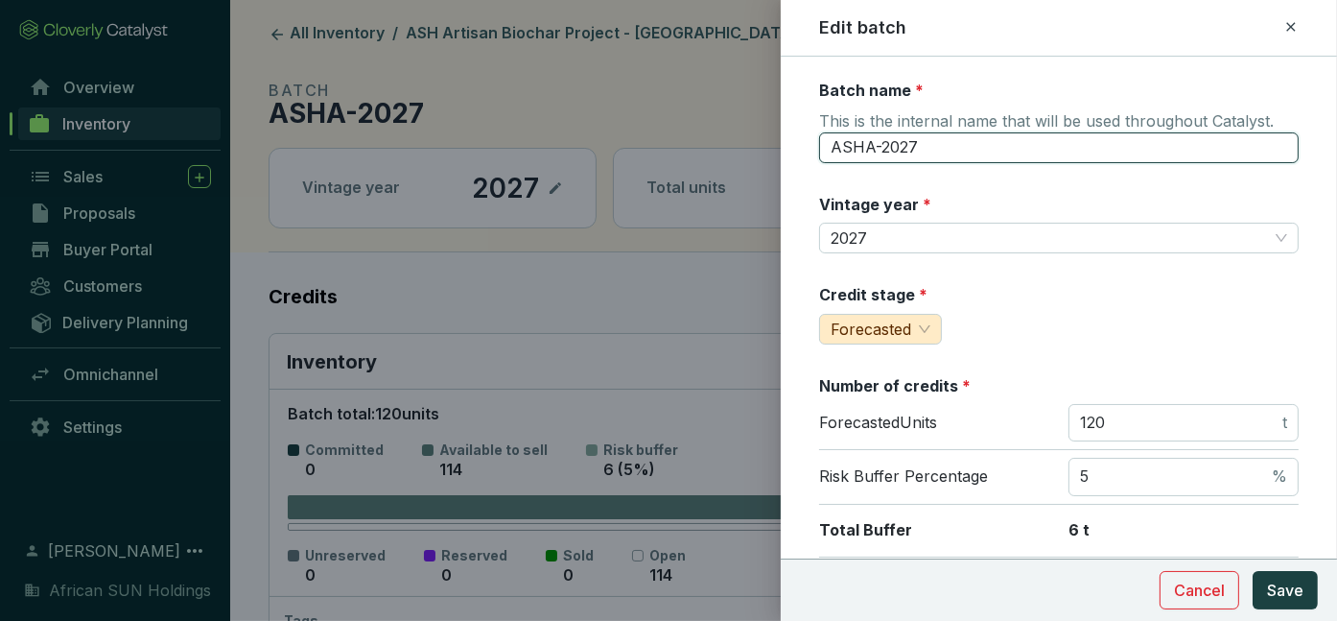
click at [883, 149] on input "ASHA-2027" at bounding box center [1059, 147] width 480 height 31
type input "ASHA-NA-PRIME-2027"
click at [1302, 581] on span "Save" at bounding box center [1285, 589] width 36 height 23
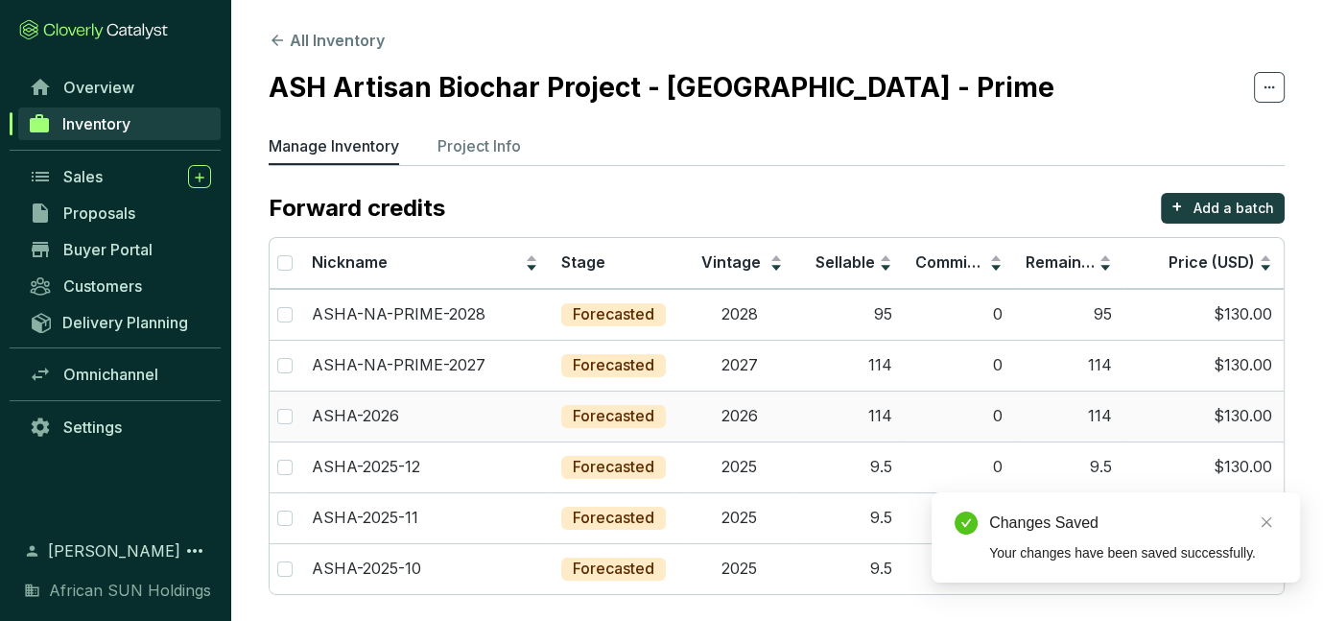
click at [375, 406] on p "ASHA-2026" at bounding box center [355, 416] width 87 height 21
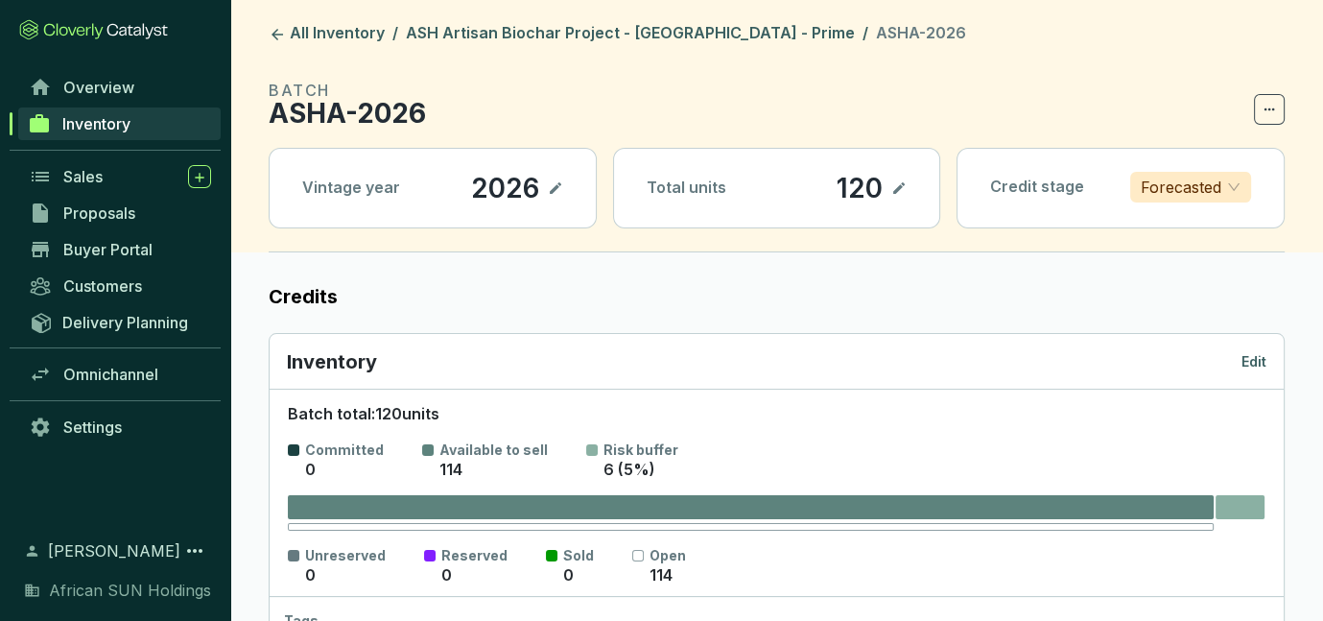
click at [1252, 360] on p "Edit" at bounding box center [1253, 361] width 25 height 19
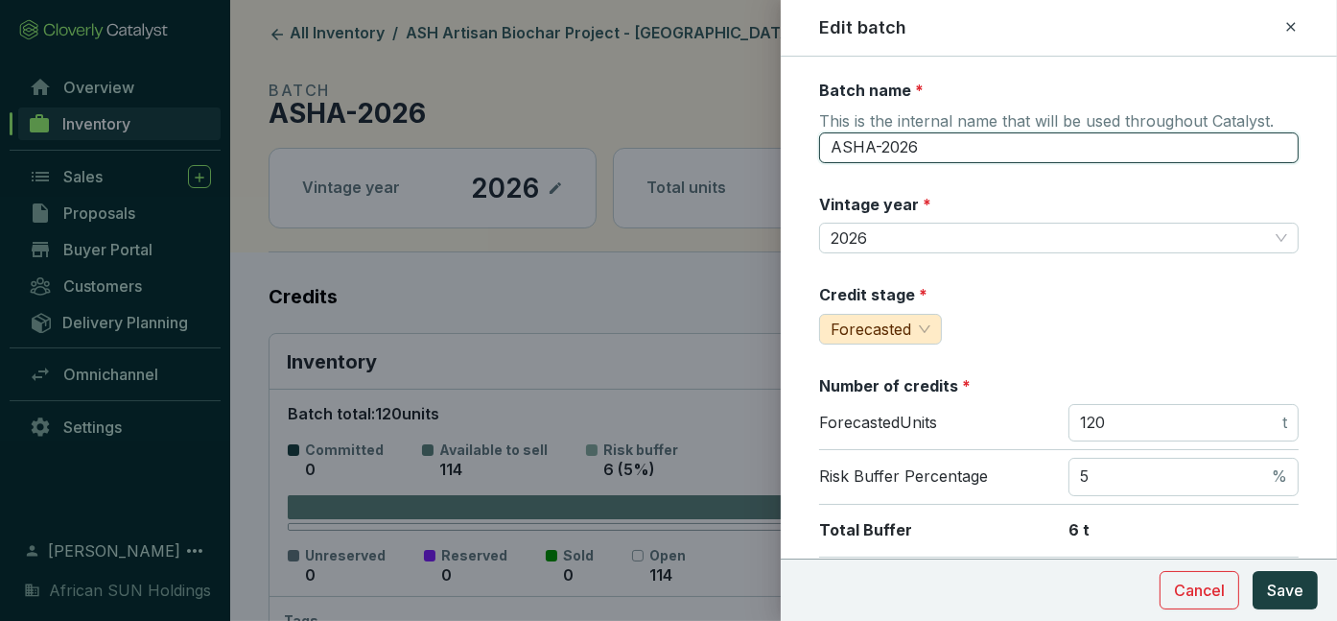
click at [884, 144] on input "ASHA-2026" at bounding box center [1059, 147] width 480 height 31
type input "ASHA-NA-PRIME-2026"
click at [1285, 577] on button "Save" at bounding box center [1285, 590] width 65 height 38
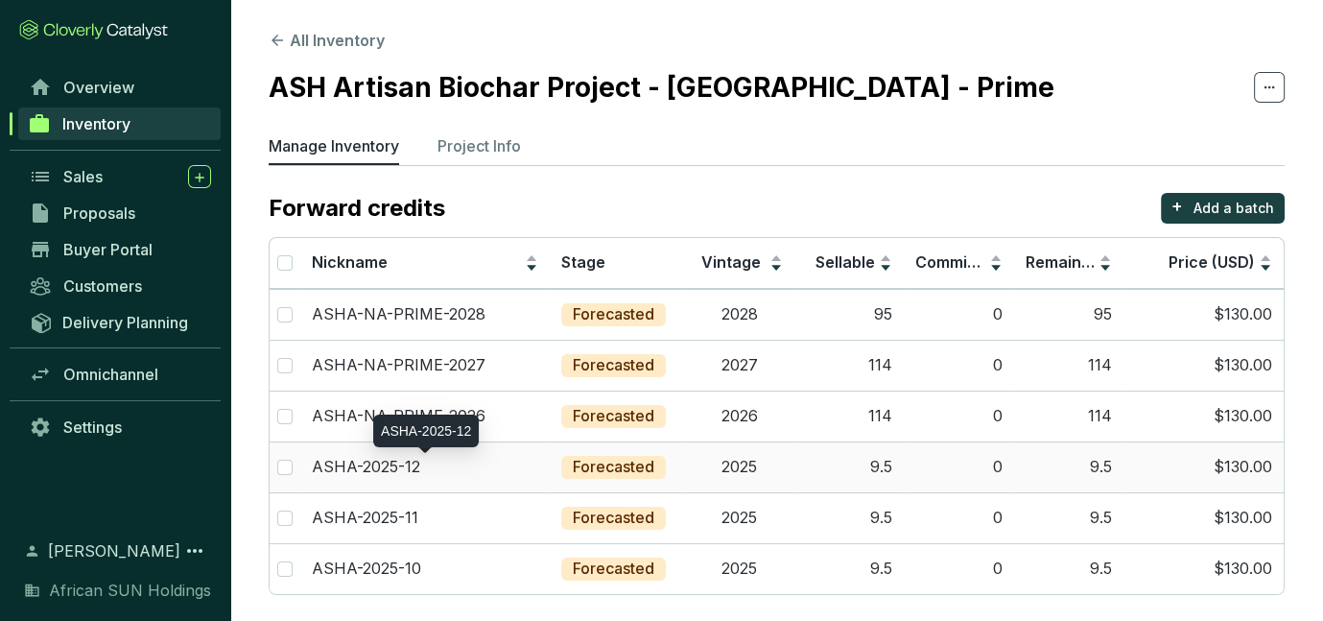
click at [449, 464] on div "ASHA-2025-12" at bounding box center [425, 467] width 226 height 21
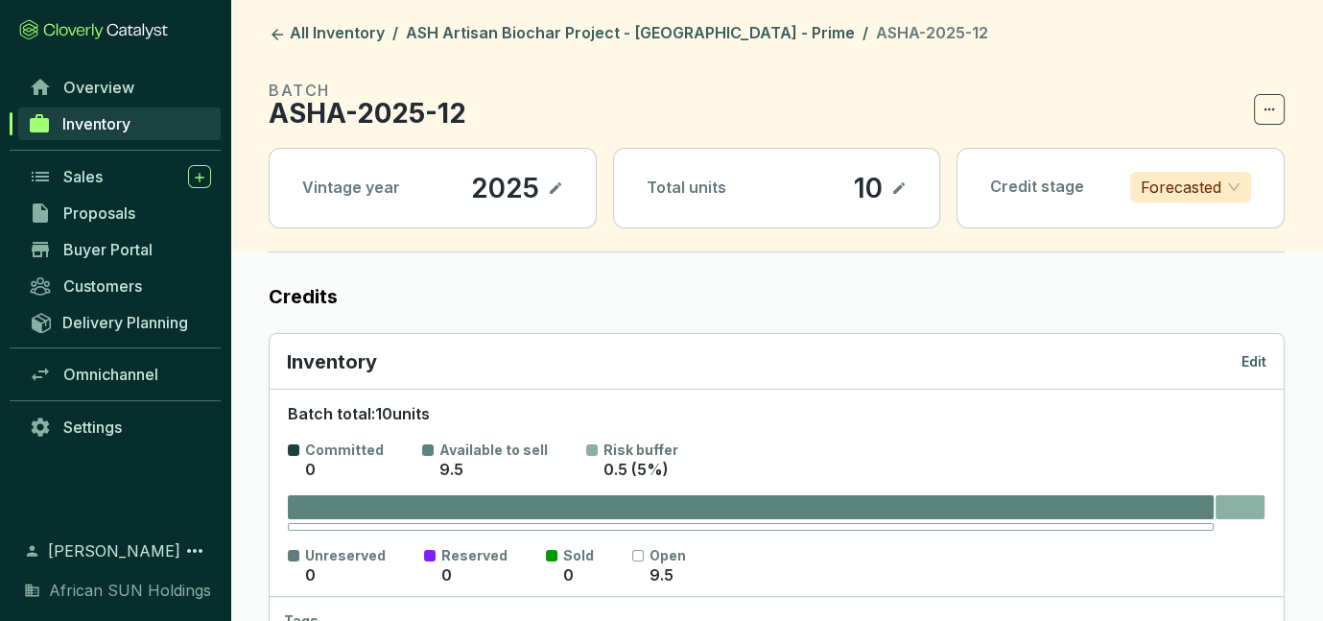
click at [1263, 352] on p "Edit" at bounding box center [1253, 361] width 25 height 19
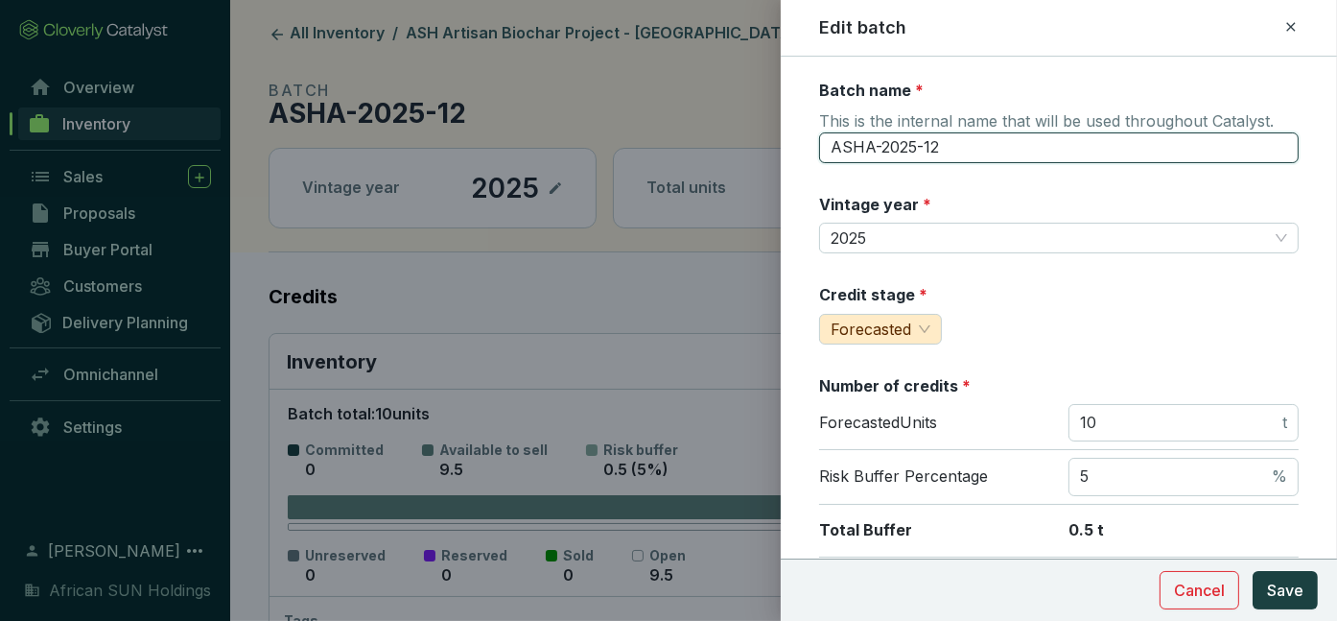
click at [877, 141] on input "ASHA-2025-12" at bounding box center [1059, 147] width 480 height 31
type input "ASHA-NA-PRIME-2025-12"
click at [1297, 590] on span "Save" at bounding box center [1285, 589] width 36 height 23
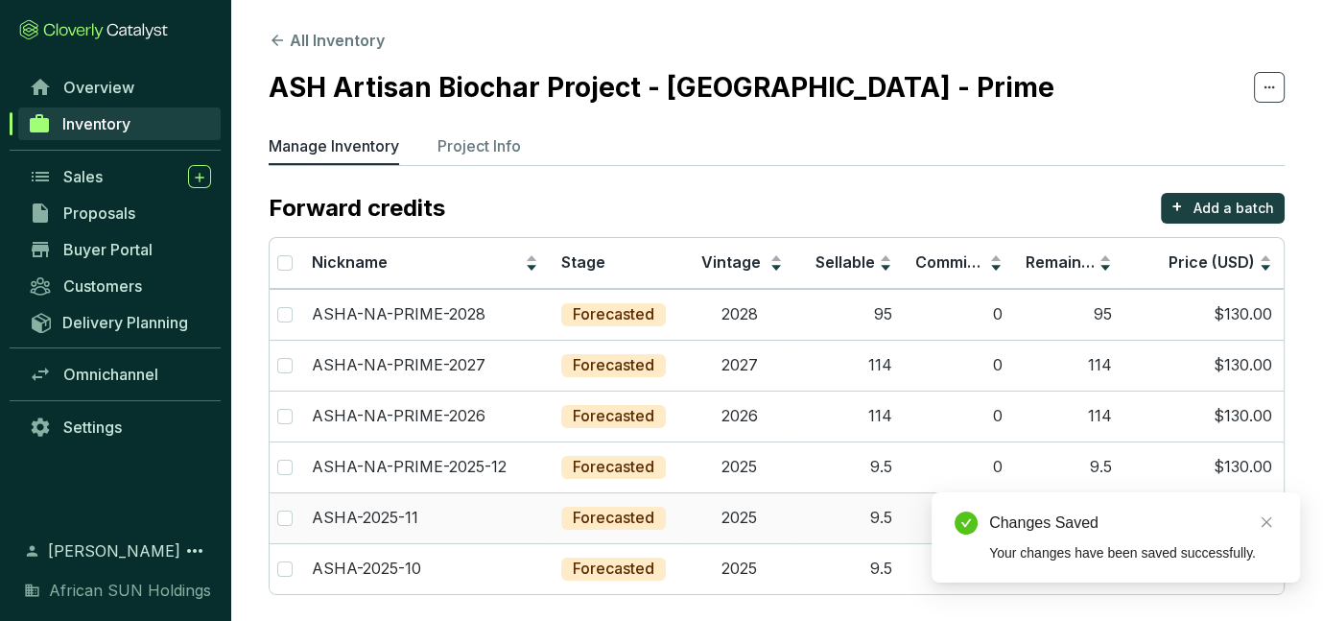
click at [386, 507] on p "ASHA-2025-11" at bounding box center [365, 517] width 106 height 21
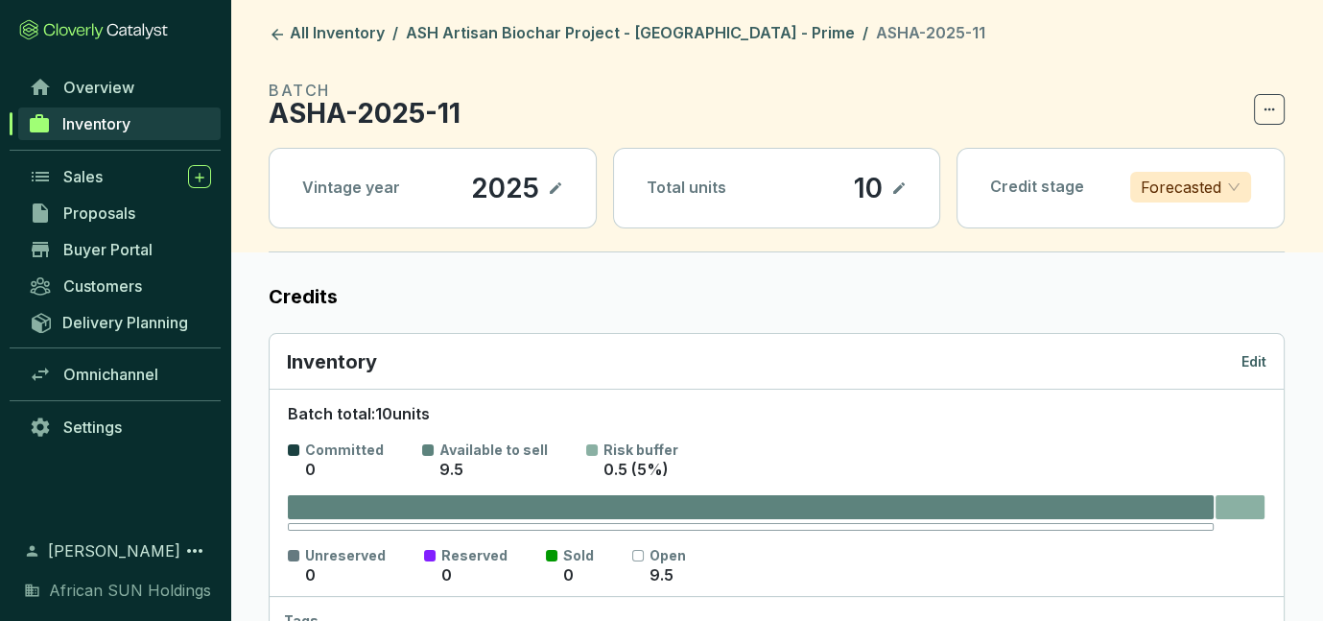
click at [1236, 366] on div "Inventory Edit" at bounding box center [777, 361] width 980 height 27
click at [1245, 362] on p "Edit" at bounding box center [1253, 361] width 25 height 19
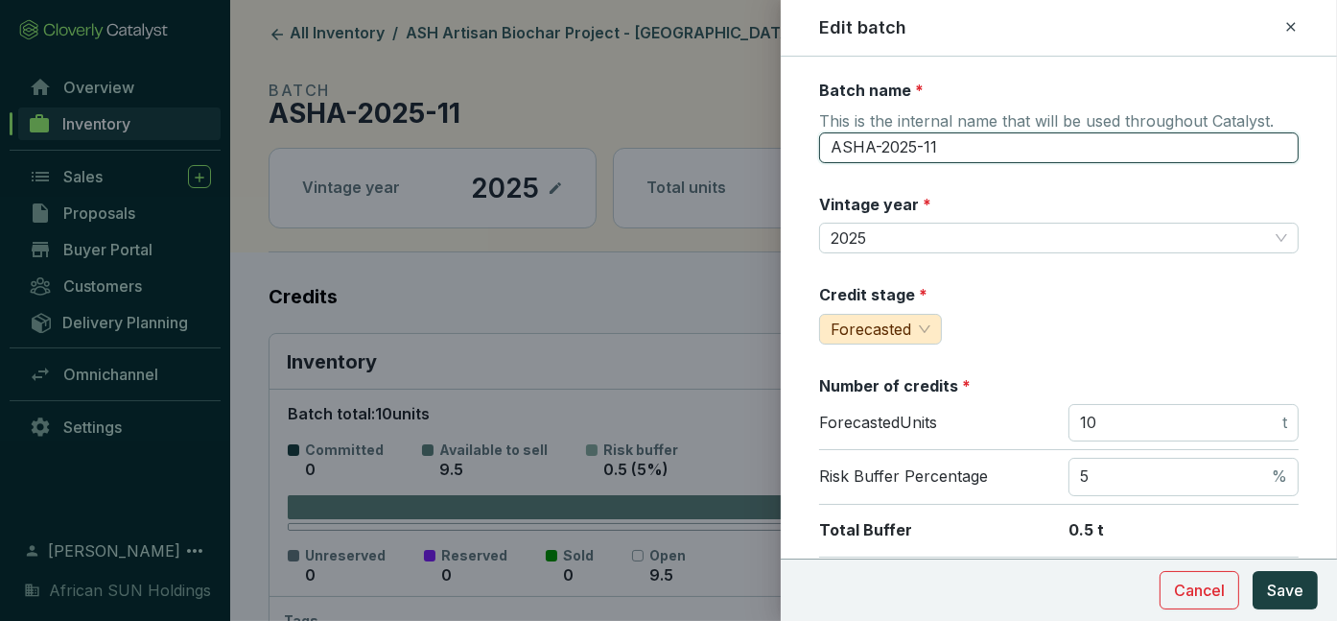
click at [885, 138] on input "ASHA-2025-11" at bounding box center [1059, 147] width 480 height 31
type input "ASHA-NA-PRIME-2025-11"
click at [1288, 585] on span "Save" at bounding box center [1285, 589] width 36 height 23
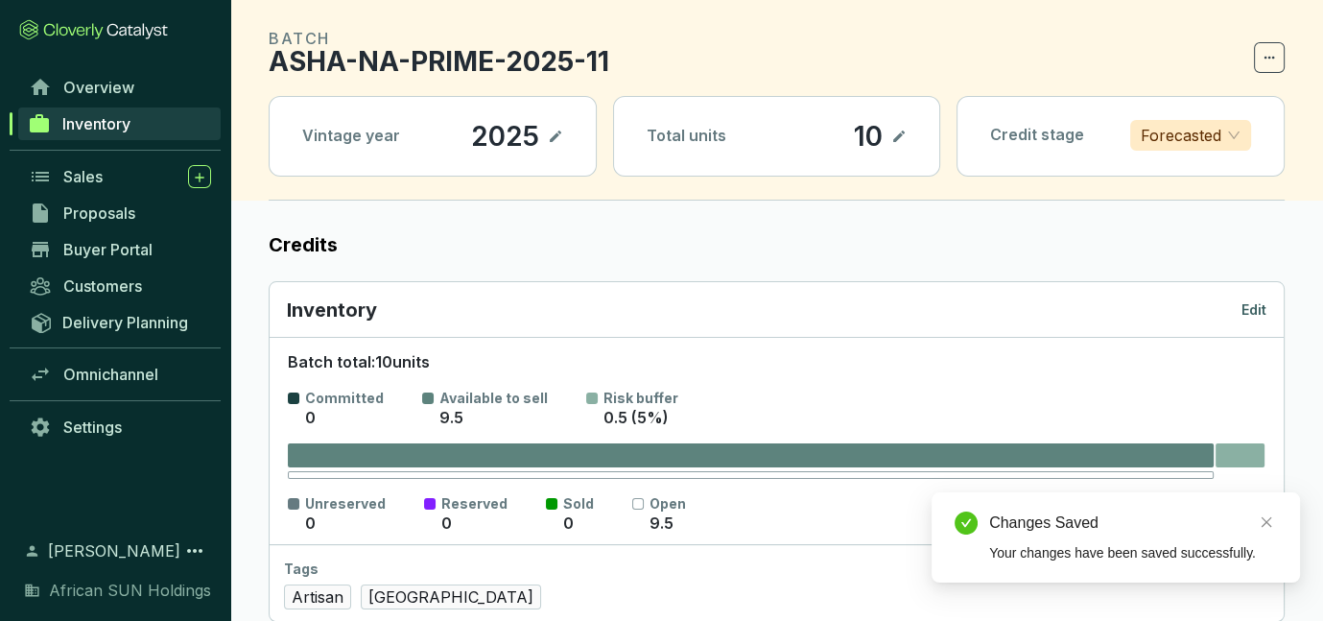
scroll to position [47, 0]
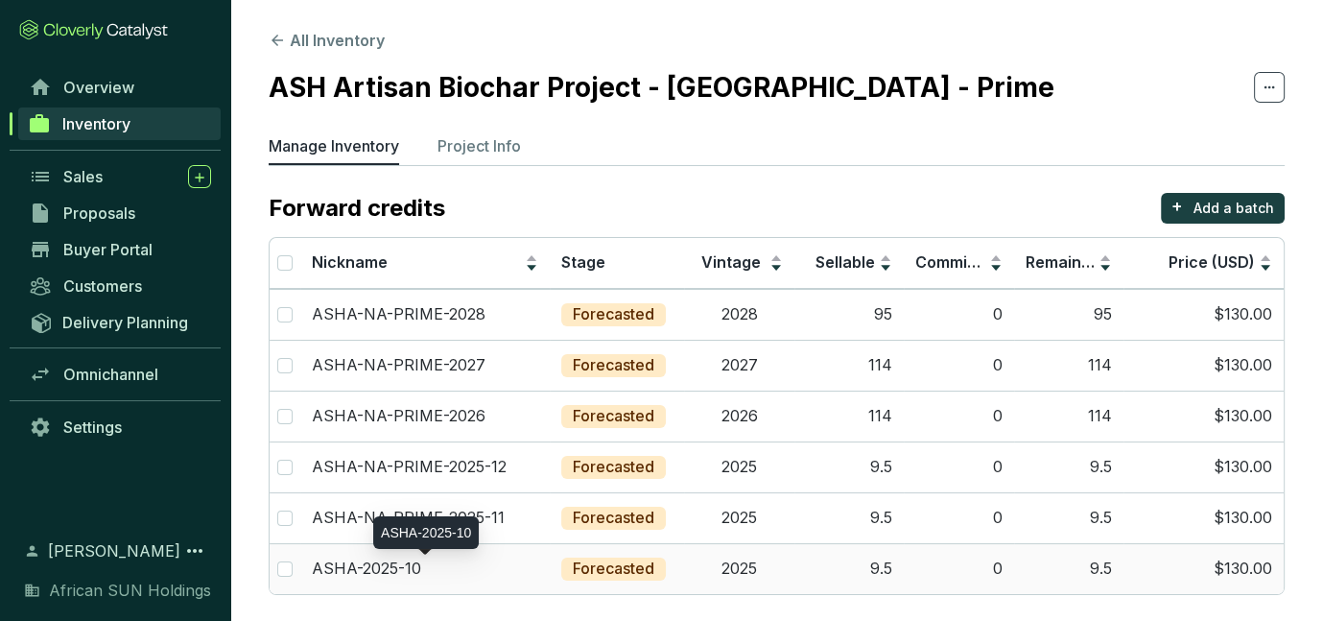
click at [377, 559] on p "ASHA-2025-10" at bounding box center [366, 568] width 109 height 21
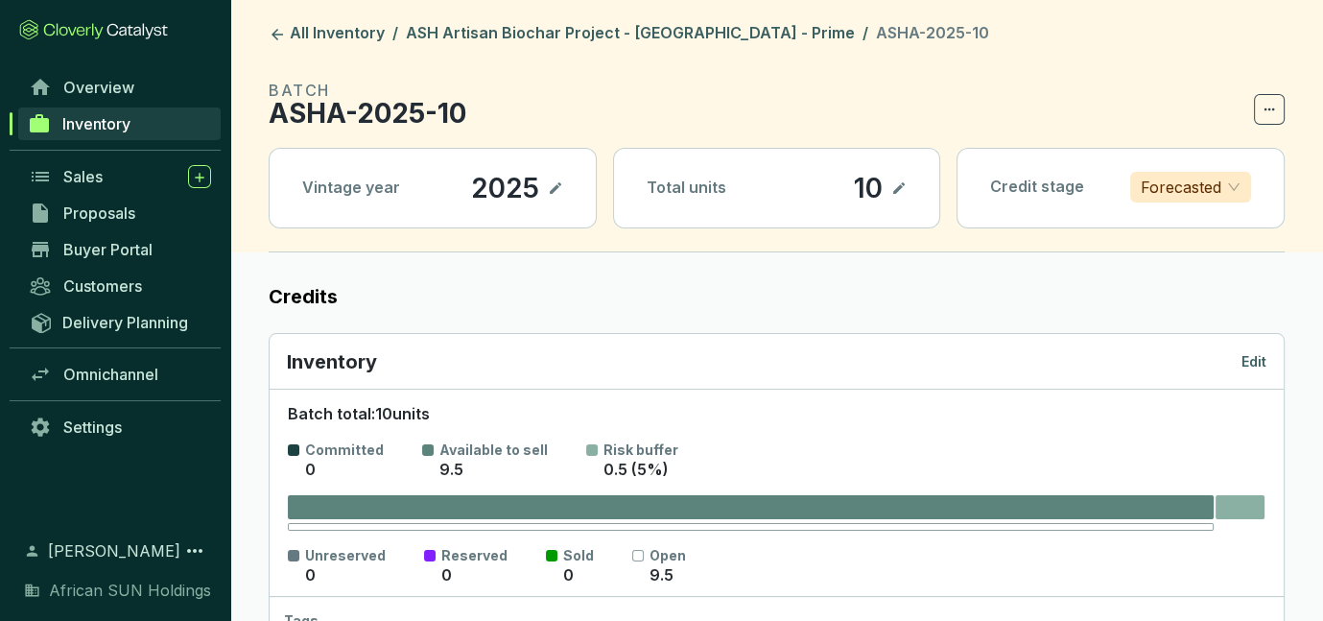
click at [1255, 355] on p "Edit" at bounding box center [1253, 361] width 25 height 19
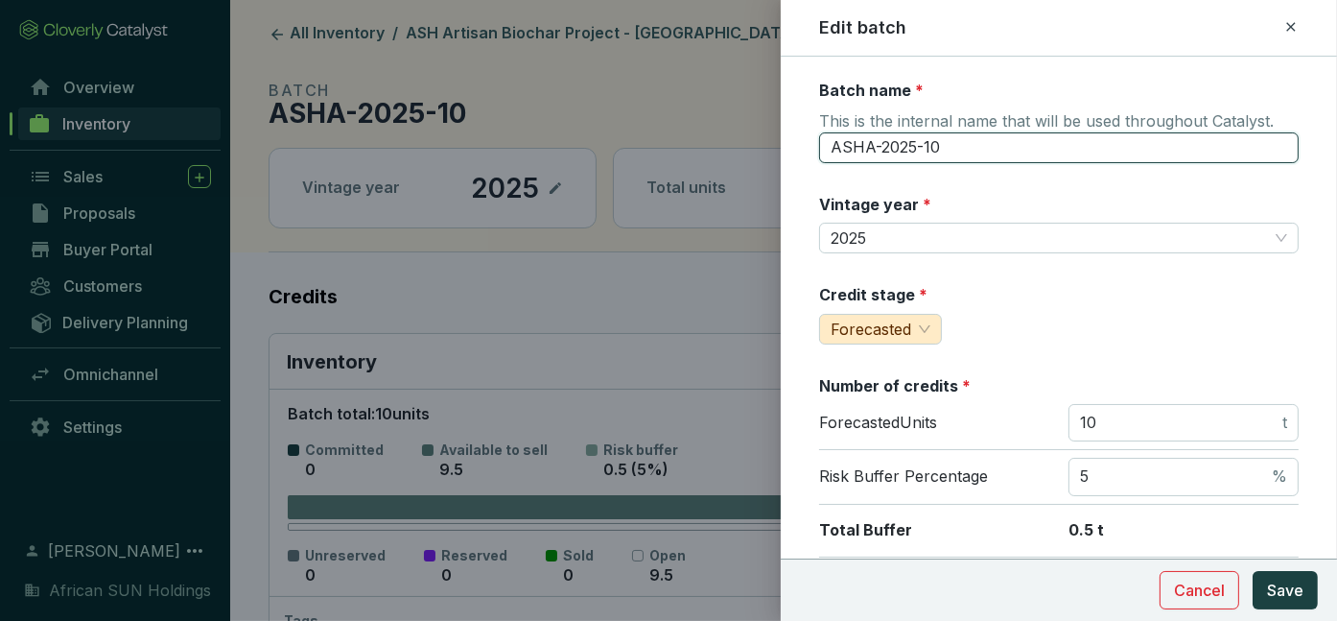
click at [882, 141] on input "ASHA-2025-10" at bounding box center [1059, 147] width 480 height 31
type input "ASHA-NA-PRIME-2025-10"
click at [1282, 579] on span "Save" at bounding box center [1285, 589] width 36 height 23
